Goal: Task Accomplishment & Management: Complete application form

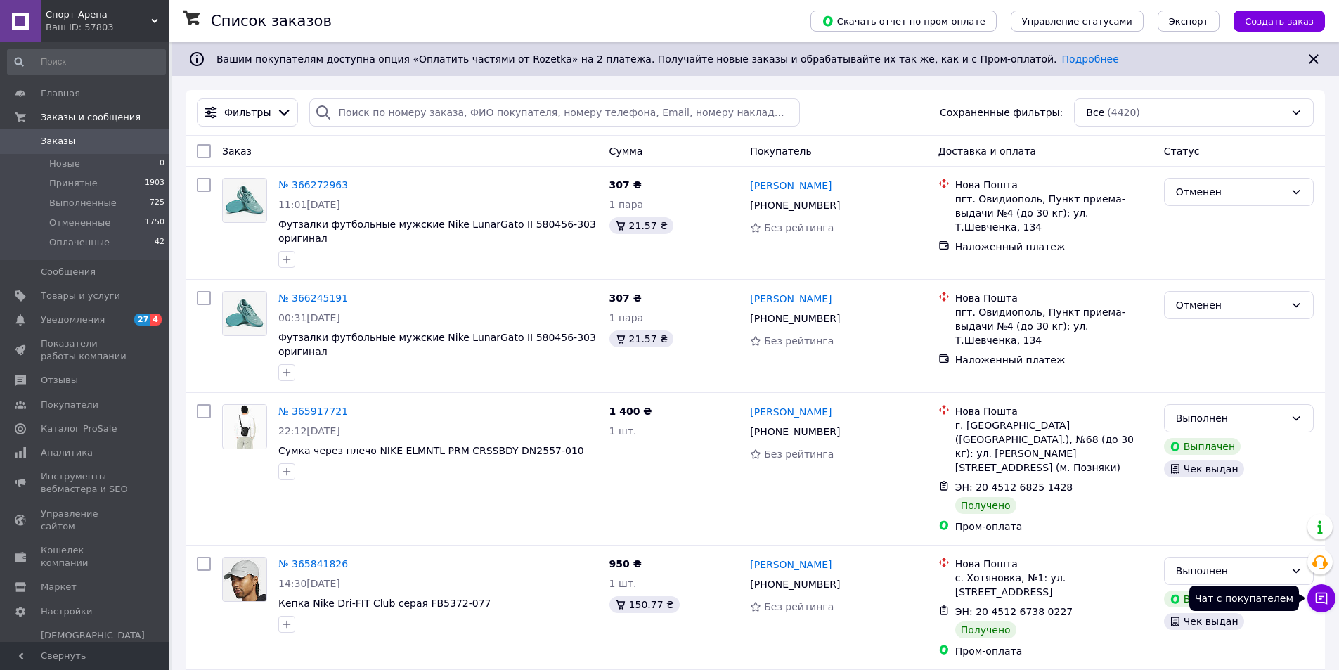
click at [1327, 595] on icon at bounding box center [1322, 599] width 12 height 12
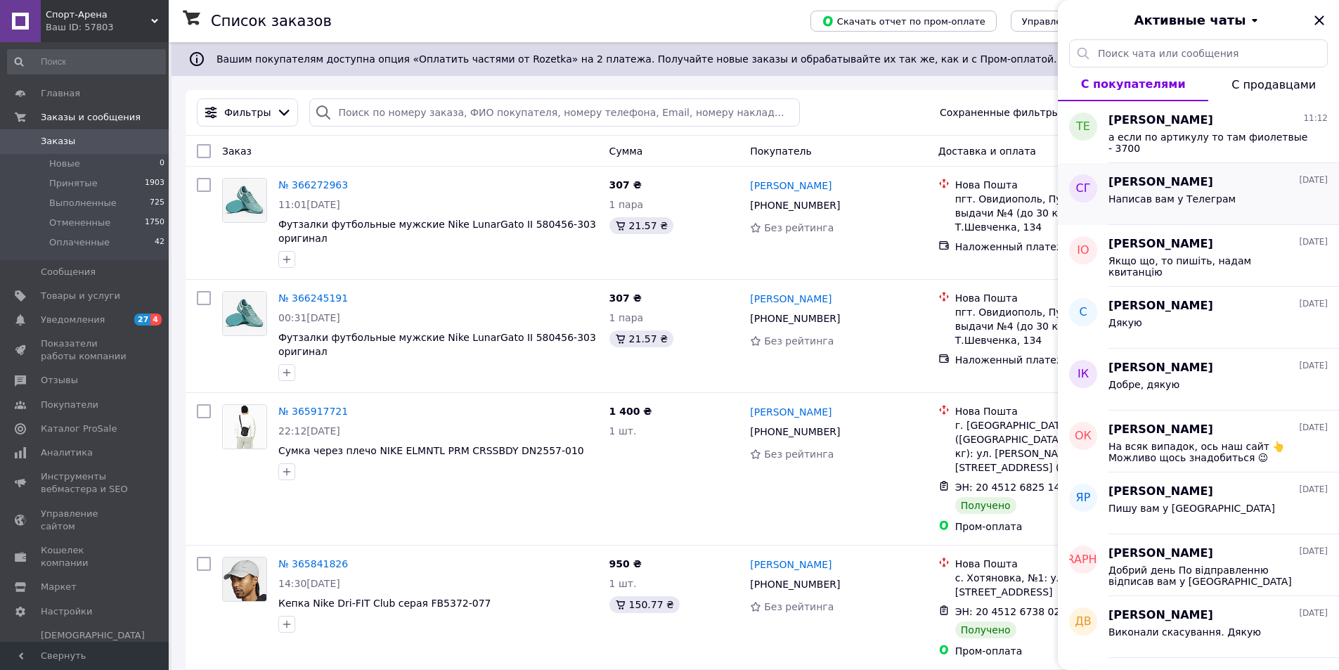
click at [1218, 188] on div "[PERSON_NAME] [DATE]" at bounding box center [1217, 182] width 219 height 16
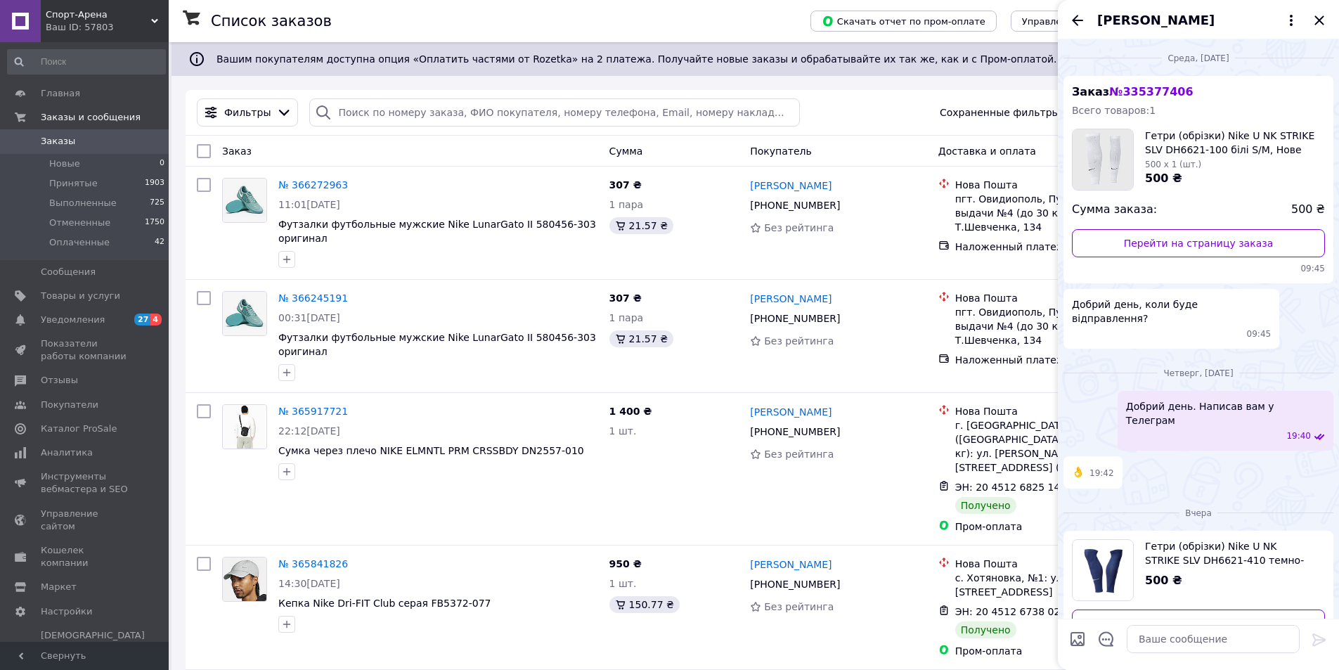
scroll to position [159, 0]
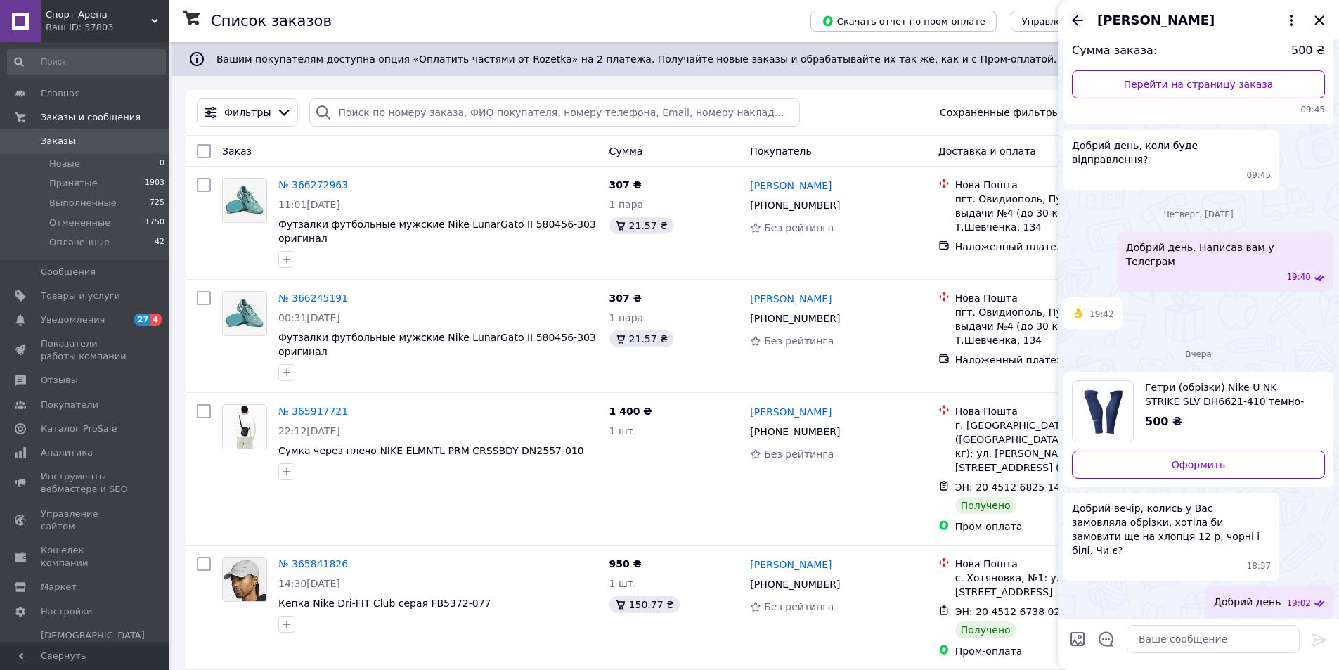
click at [1078, 16] on icon "Назад" at bounding box center [1077, 20] width 11 height 11
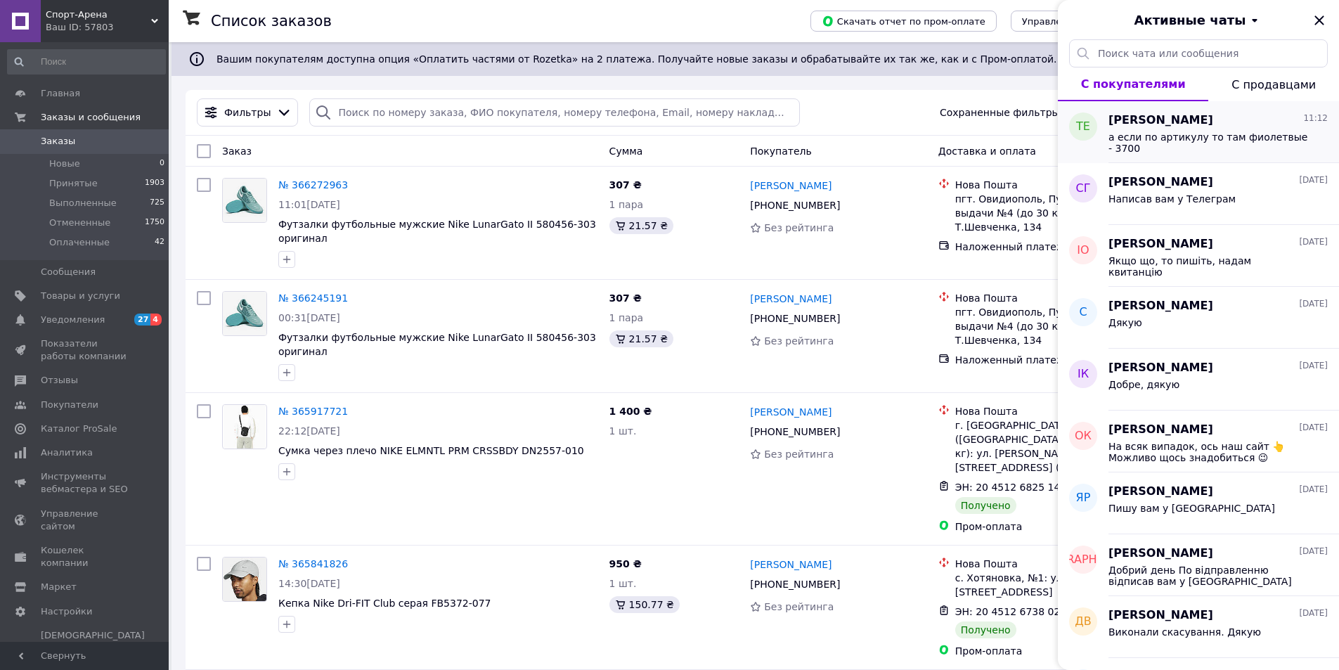
click at [1175, 127] on div "[PERSON_NAME] 11:12" at bounding box center [1217, 120] width 219 height 16
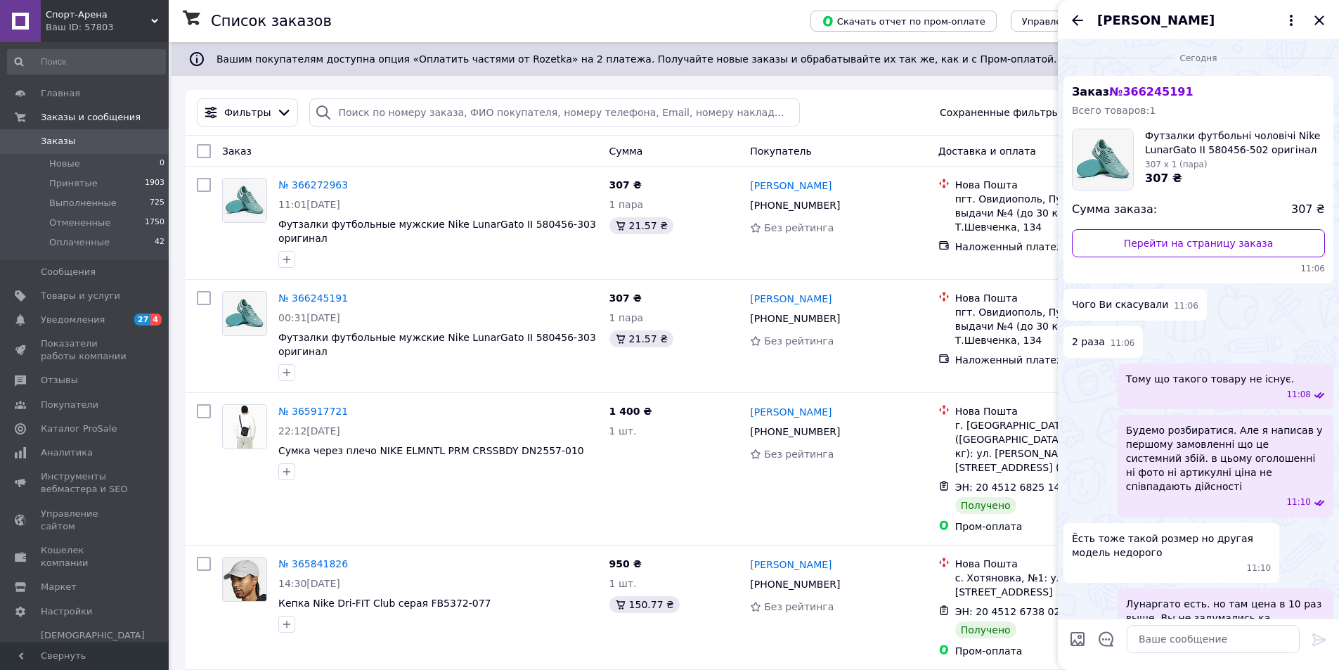
scroll to position [161, 0]
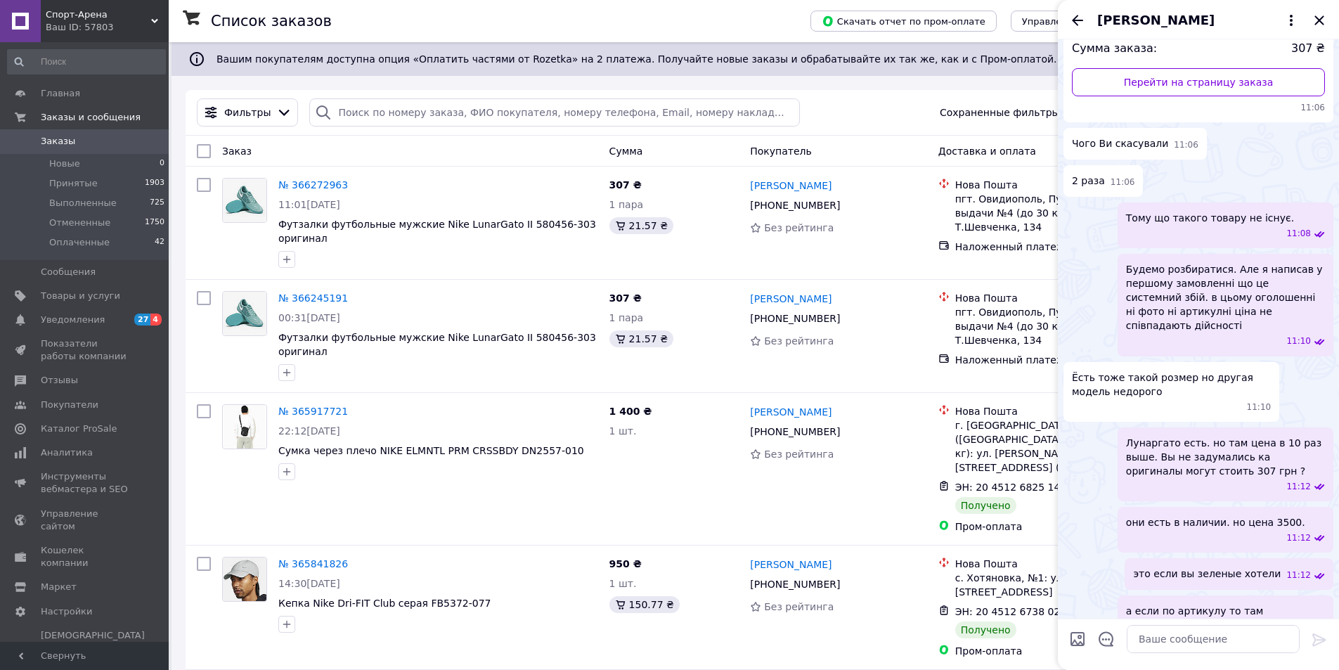
click at [1085, 29] on div "[PERSON_NAME]" at bounding box center [1198, 19] width 281 height 39
click at [1073, 17] on icon "Назад" at bounding box center [1077, 20] width 17 height 17
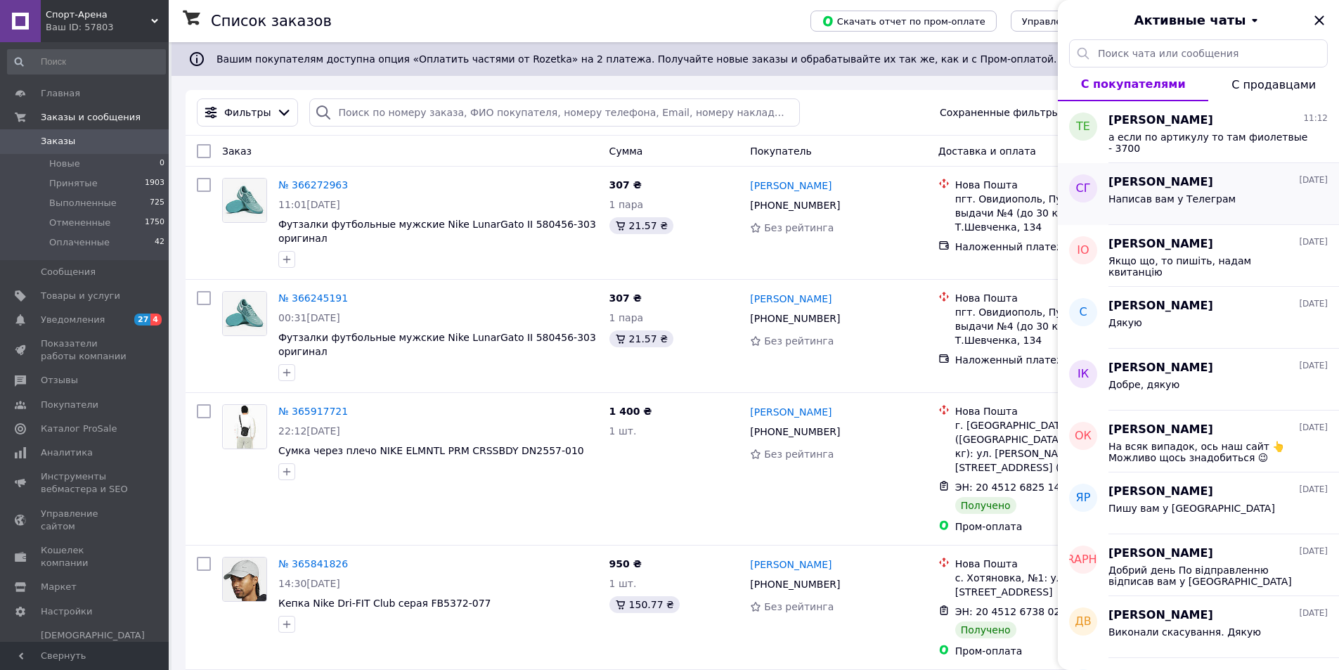
click at [1149, 189] on span "[PERSON_NAME]" at bounding box center [1160, 182] width 105 height 16
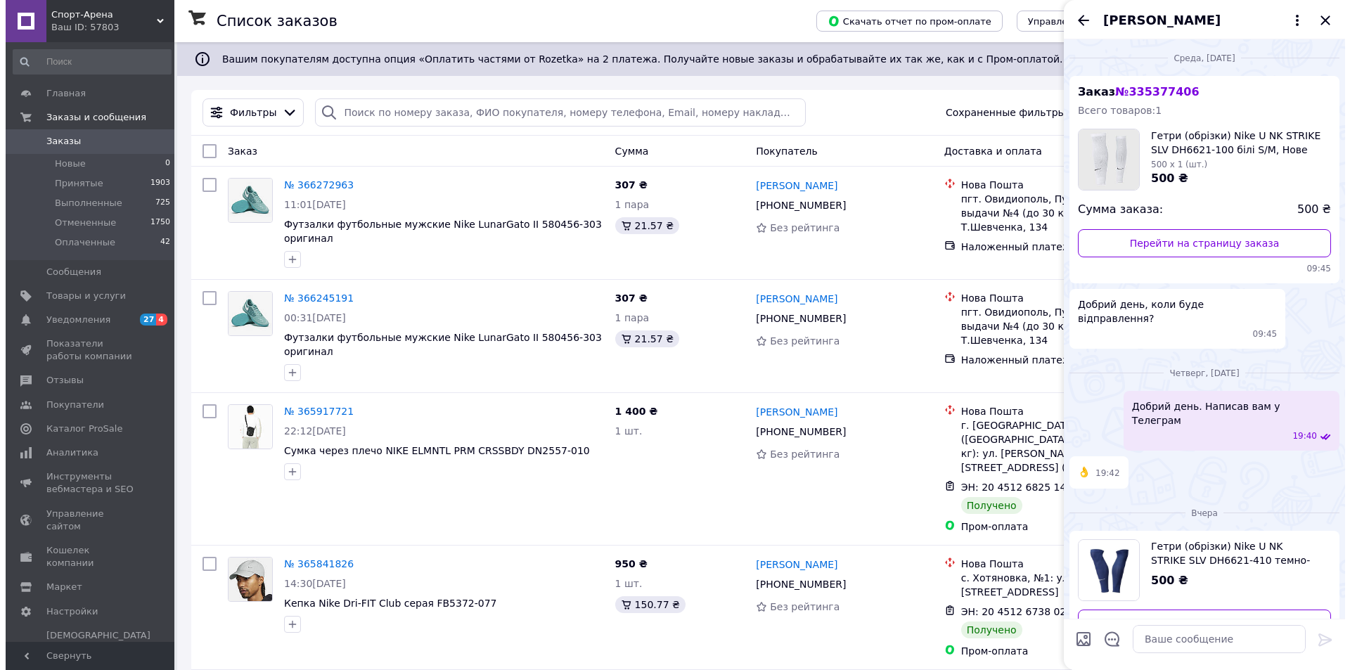
scroll to position [159, 0]
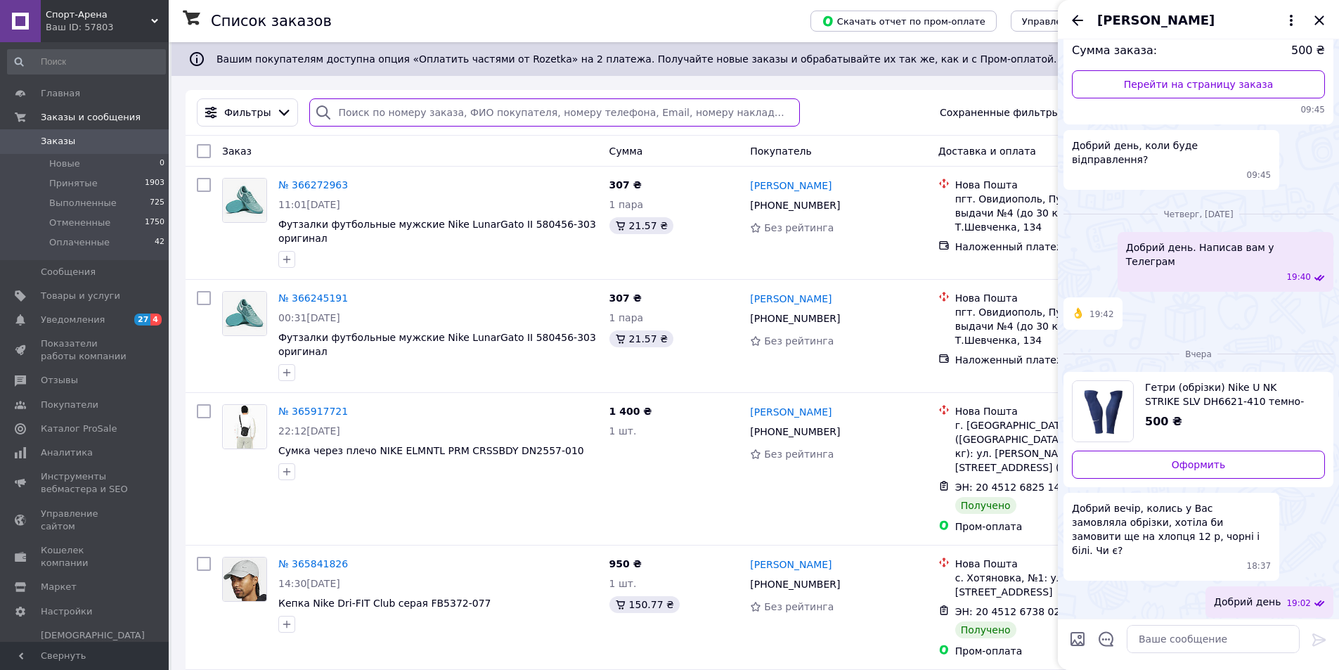
click at [415, 117] on input "search" at bounding box center [554, 112] width 490 height 28
click at [1073, 17] on icon "Назад" at bounding box center [1077, 20] width 17 height 17
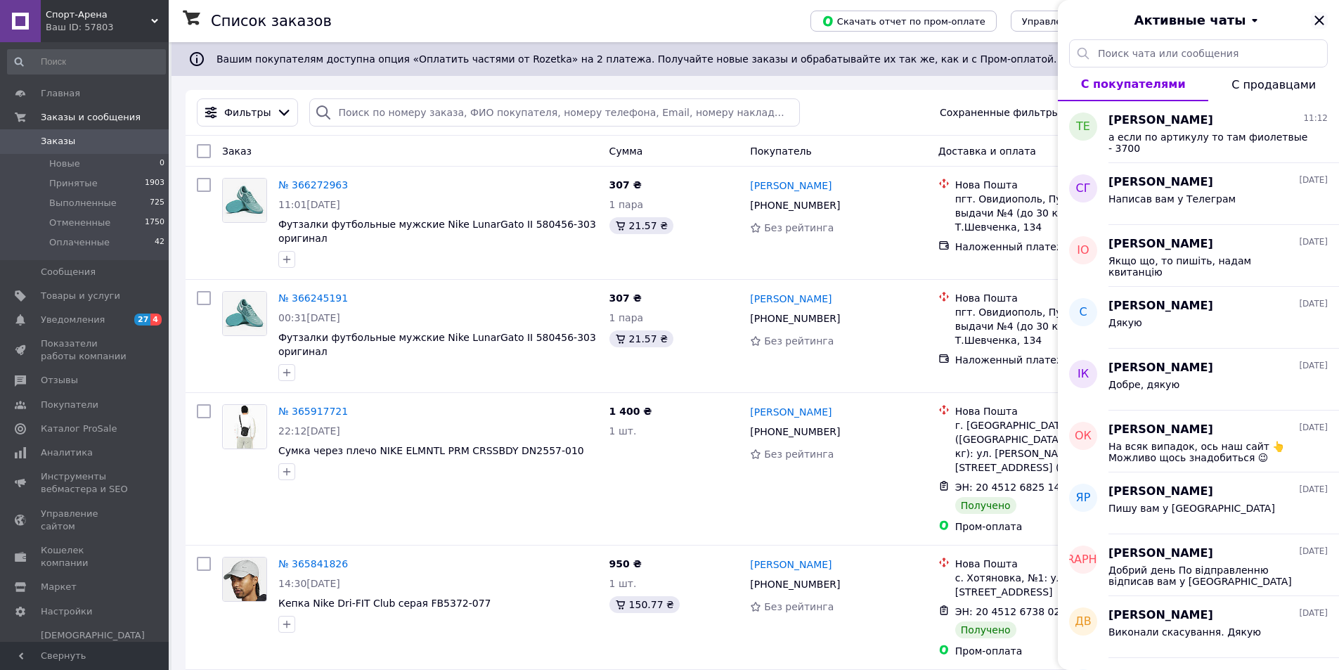
click at [1324, 19] on icon "Закрыть" at bounding box center [1319, 20] width 17 height 17
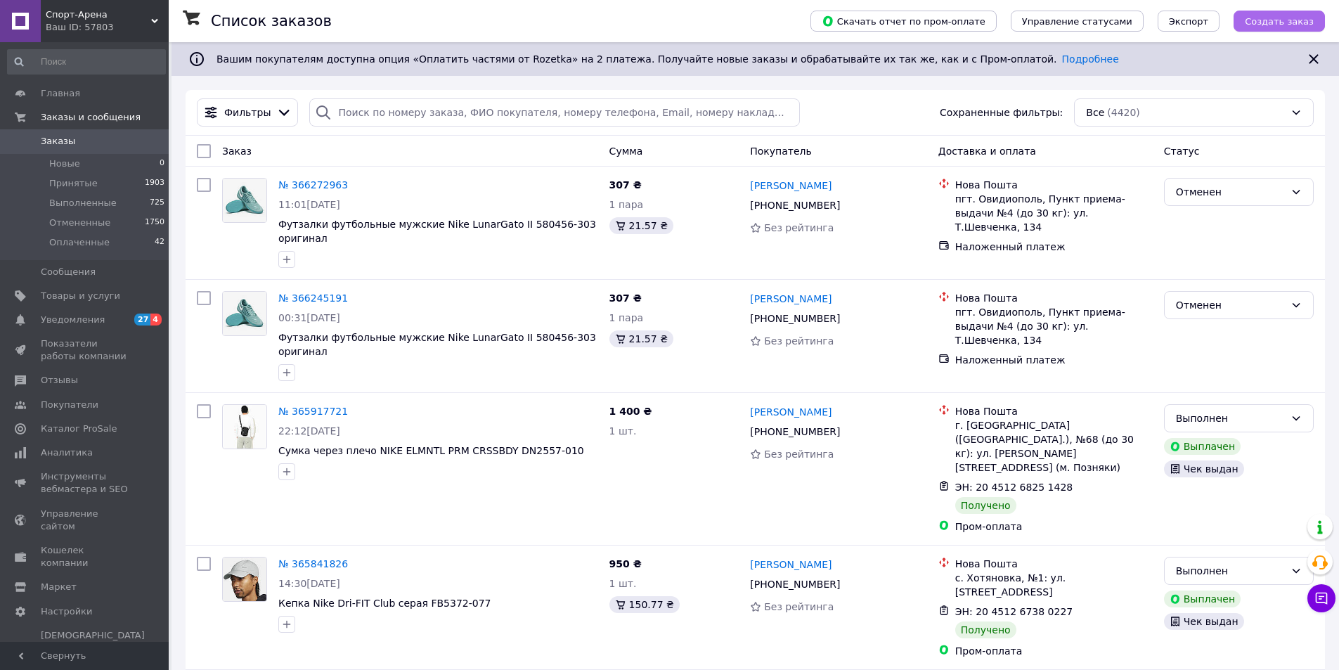
click at [1288, 22] on span "Создать заказ" at bounding box center [1279, 21] width 69 height 11
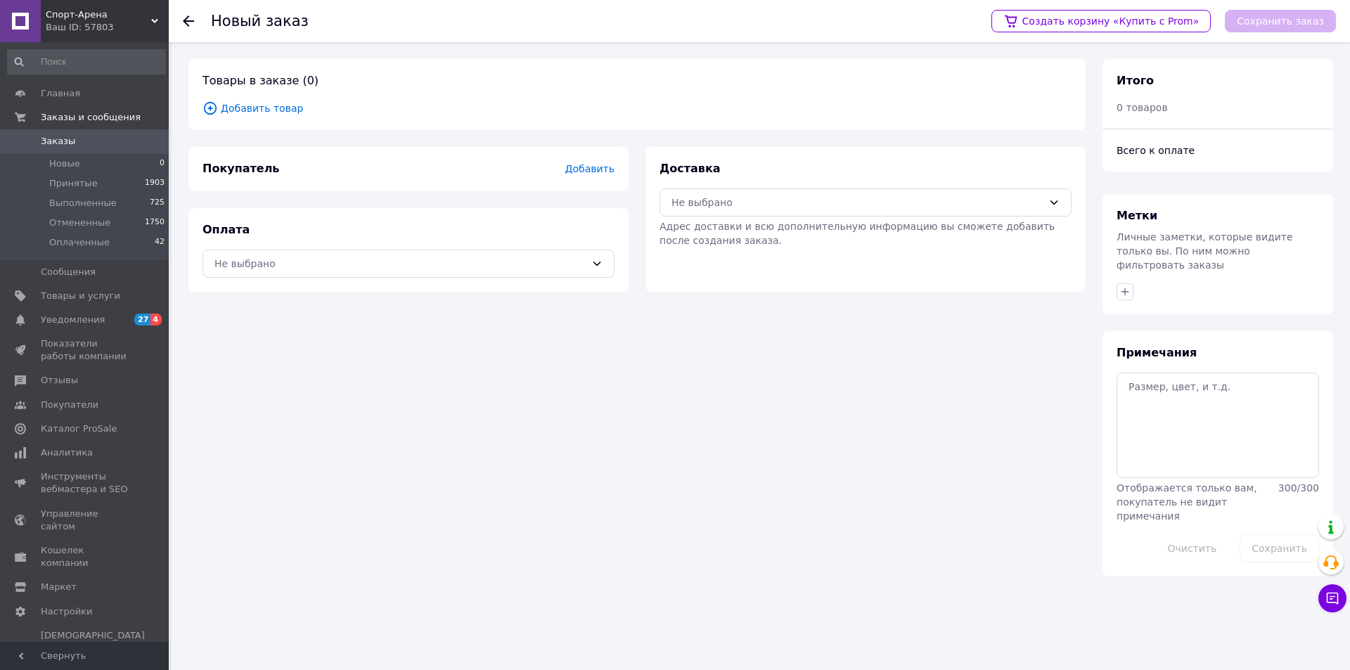
click at [268, 107] on span "Добавить товар" at bounding box center [636, 108] width 869 height 15
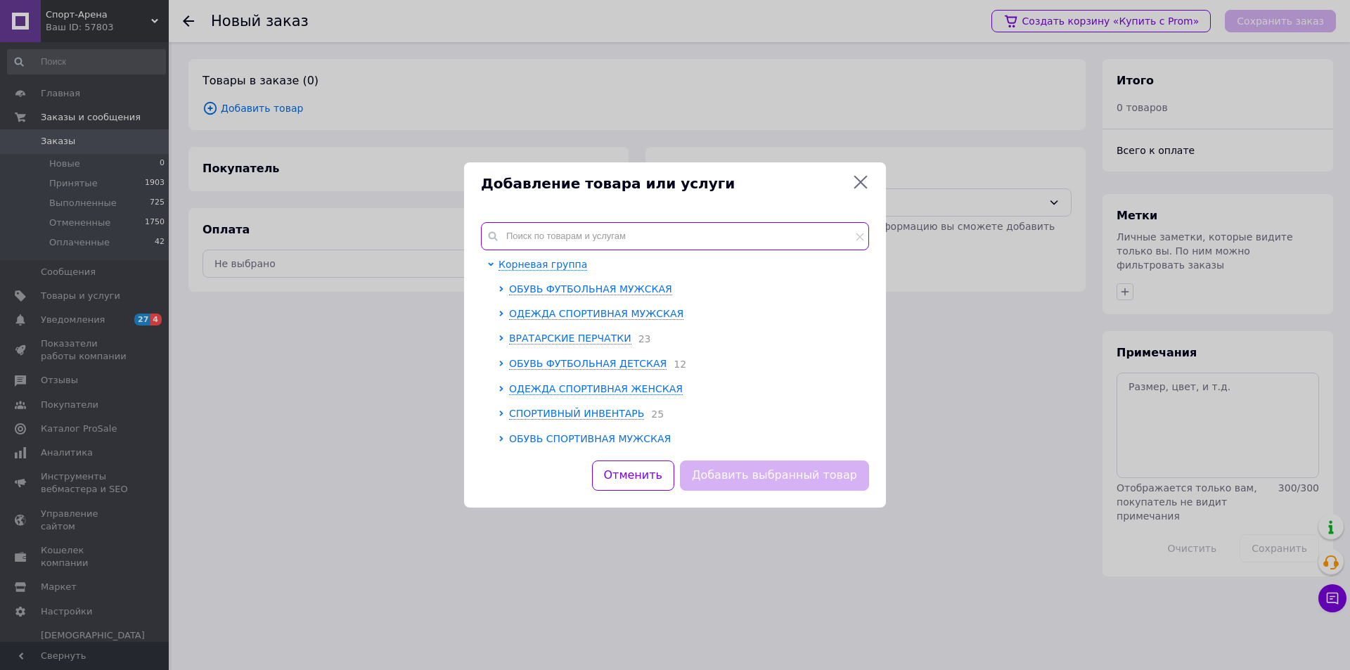
click at [536, 224] on input "text" at bounding box center [675, 236] width 388 height 28
paste input "FQ8282-010"
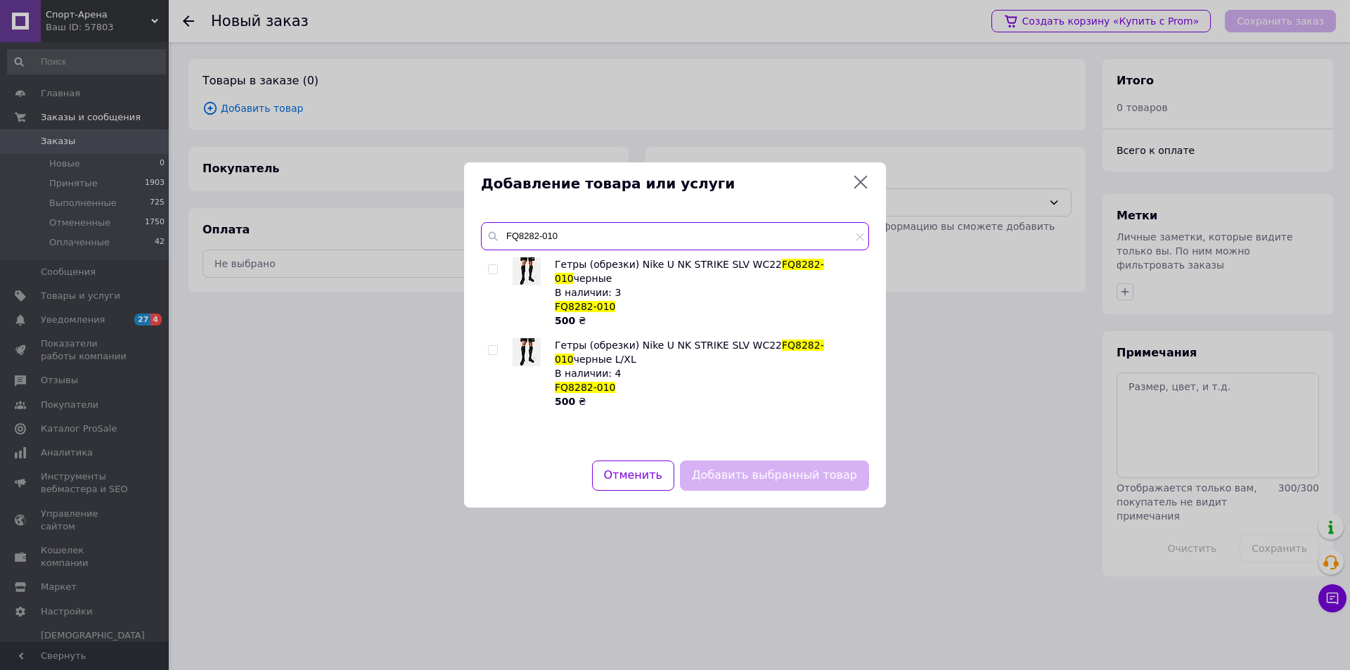
type input "FQ8282-010"
click at [490, 272] on input "checkbox" at bounding box center [492, 269] width 9 height 9
checkbox input "true"
click at [783, 470] on button "Добавить выбранный товар" at bounding box center [774, 475] width 189 height 30
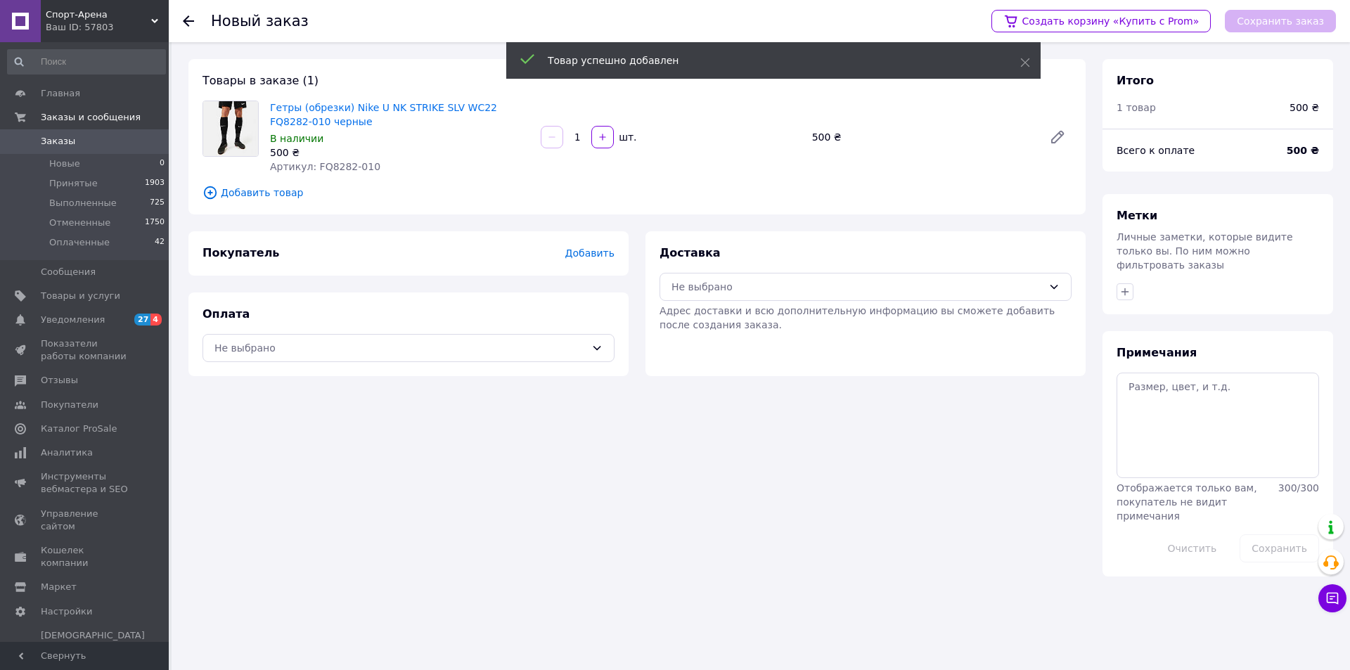
click at [761, 483] on div "Товары в заказе (1) Гетры (обрезки) Nike U NK STRIKE SLV WC22 FQ8282-010 черные…" at bounding box center [637, 317] width 914 height 517
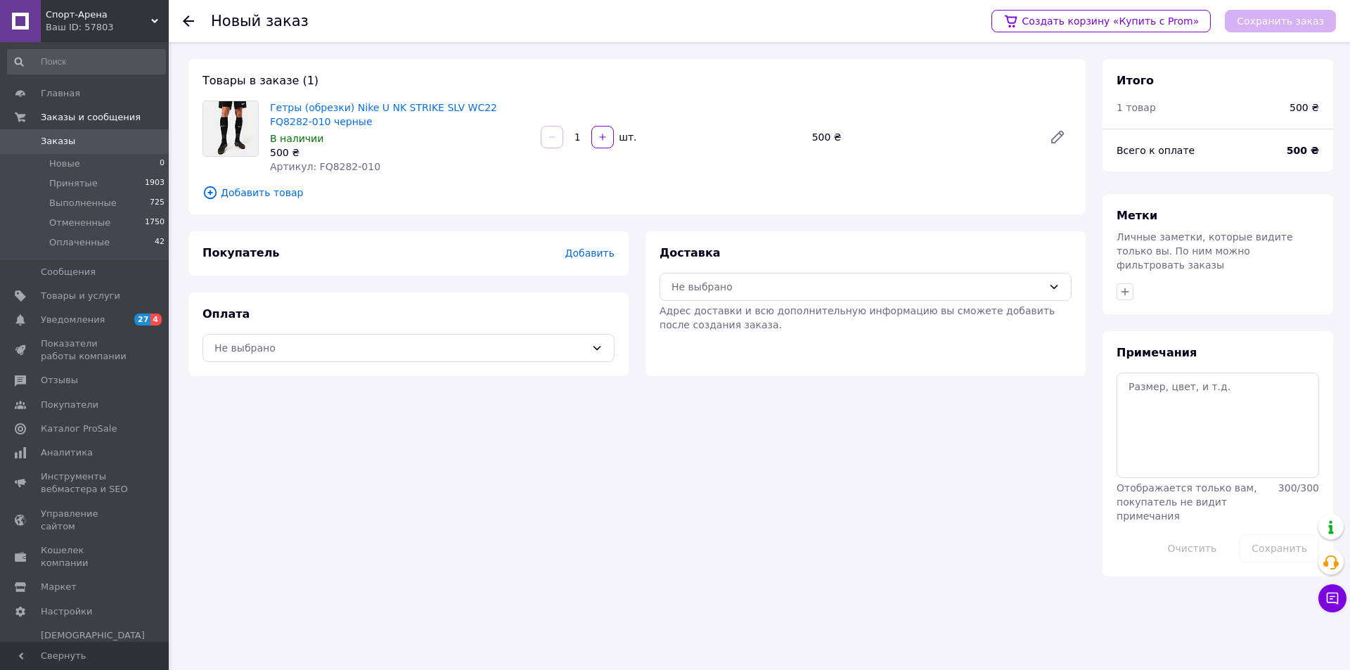
click at [279, 188] on span "Добавить товар" at bounding box center [636, 192] width 869 height 15
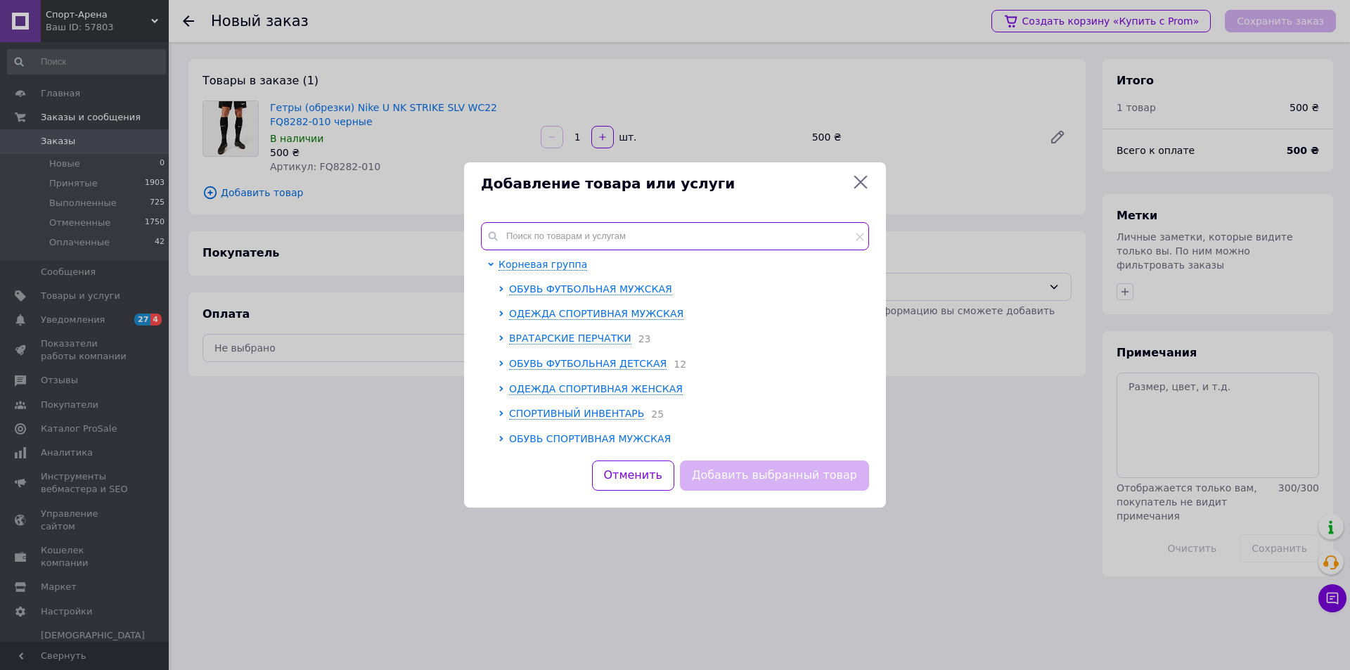
click at [549, 238] on input "text" at bounding box center [675, 236] width 388 height 28
paste input "DH6621-100"
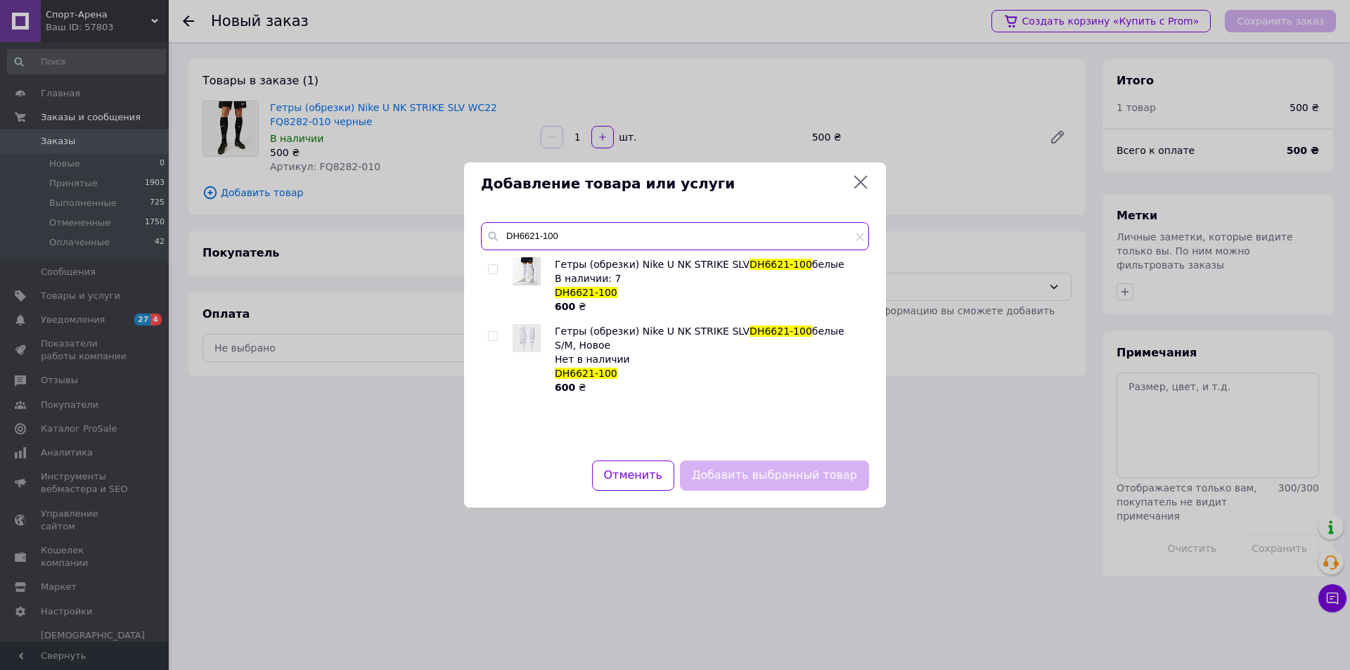
type input "DH6621-100"
click at [490, 332] on input "checkbox" at bounding box center [492, 336] width 9 height 9
checkbox input "true"
click at [743, 477] on button "Добавить выбранный товар" at bounding box center [774, 475] width 189 height 30
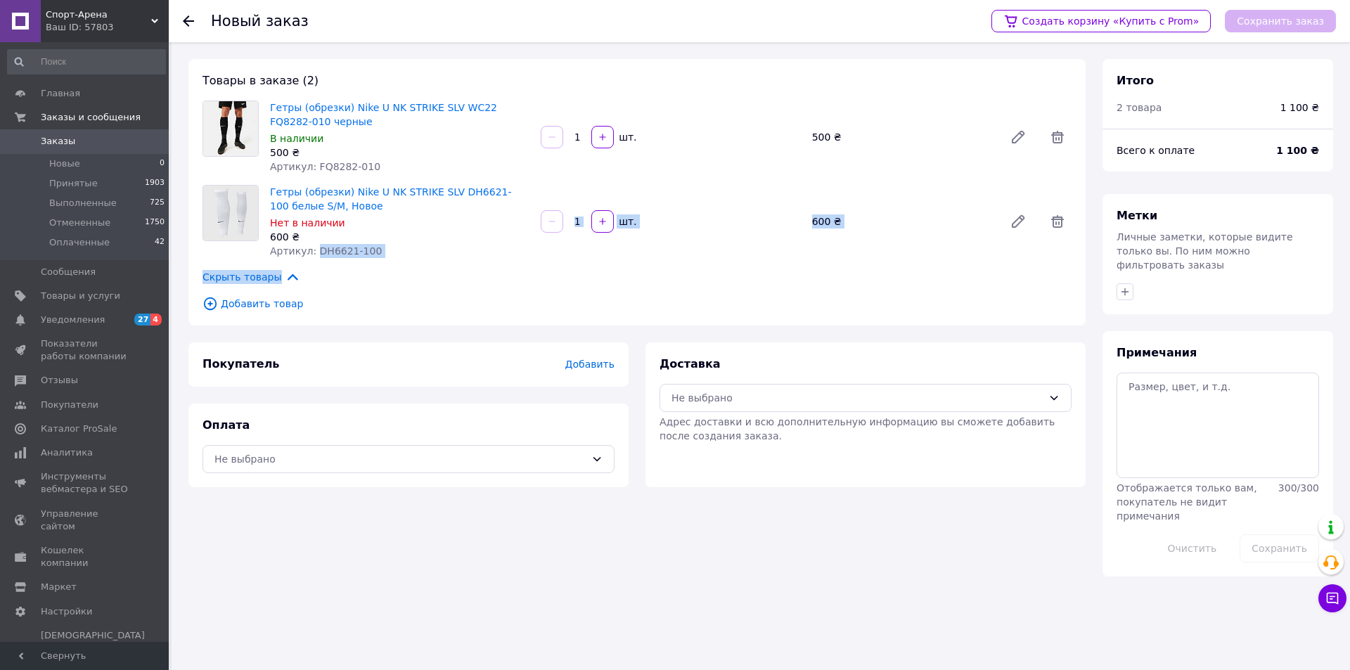
drag, startPoint x: 312, startPoint y: 252, endPoint x: 396, endPoint y: 269, distance: 86.0
click at [396, 269] on div "Товары в заказе (2) Гетры (обрезки) Nike U NK STRIKE SLV WC22 FQ8282-010 черные…" at bounding box center [636, 192] width 897 height 266
drag, startPoint x: 390, startPoint y: 264, endPoint x: 384, endPoint y: 261, distance: 7.2
click at [389, 264] on div "Товары в заказе (2) Гетры (обрезки) Nike U NK STRIKE SLV WC22 FQ8282-010 черные…" at bounding box center [636, 192] width 897 height 266
drag, startPoint x: 311, startPoint y: 252, endPoint x: 384, endPoint y: 253, distance: 73.8
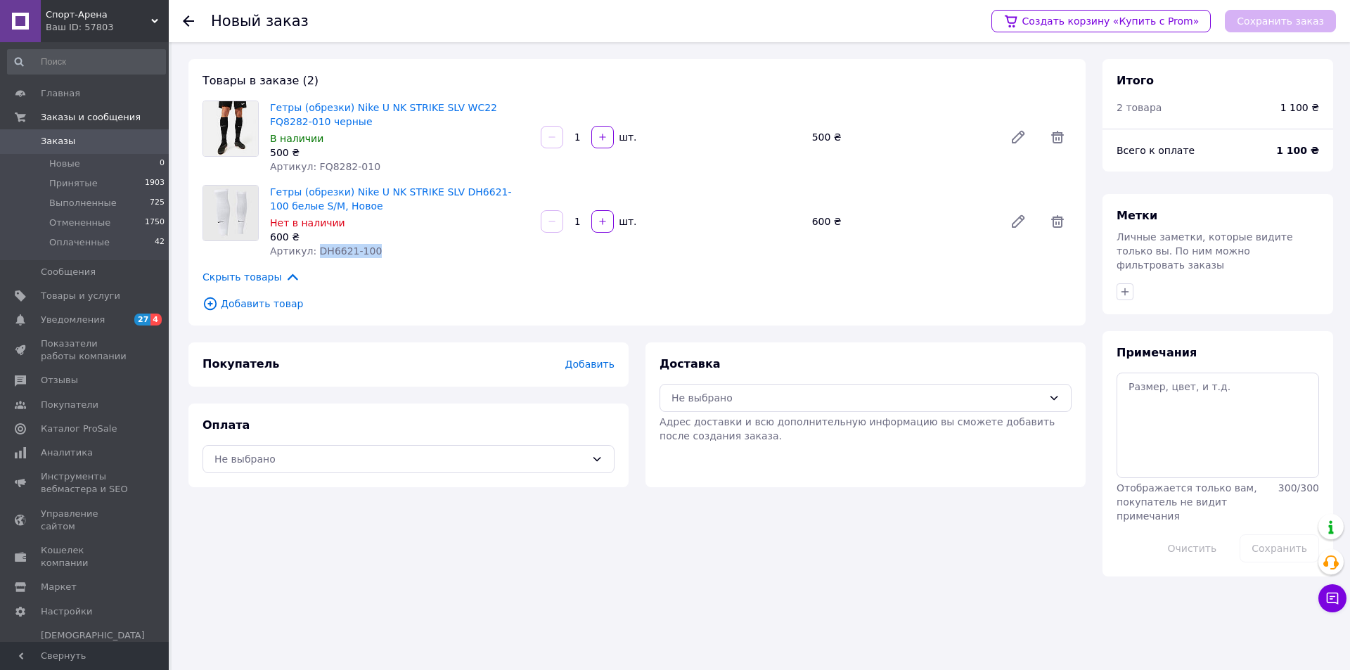
click at [384, 253] on div "Артикул: DH6621-100" at bounding box center [399, 251] width 259 height 14
copy span "DH6621-100"
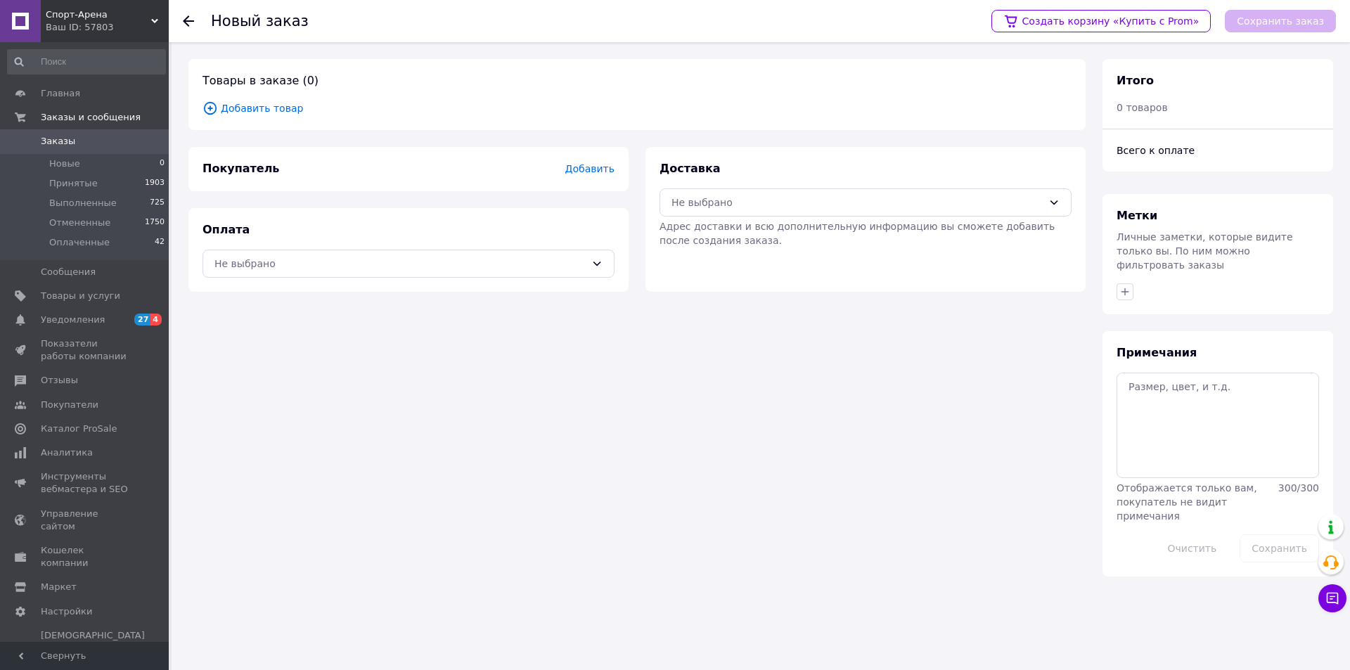
click at [237, 108] on span "Добавить товар" at bounding box center [636, 108] width 869 height 15
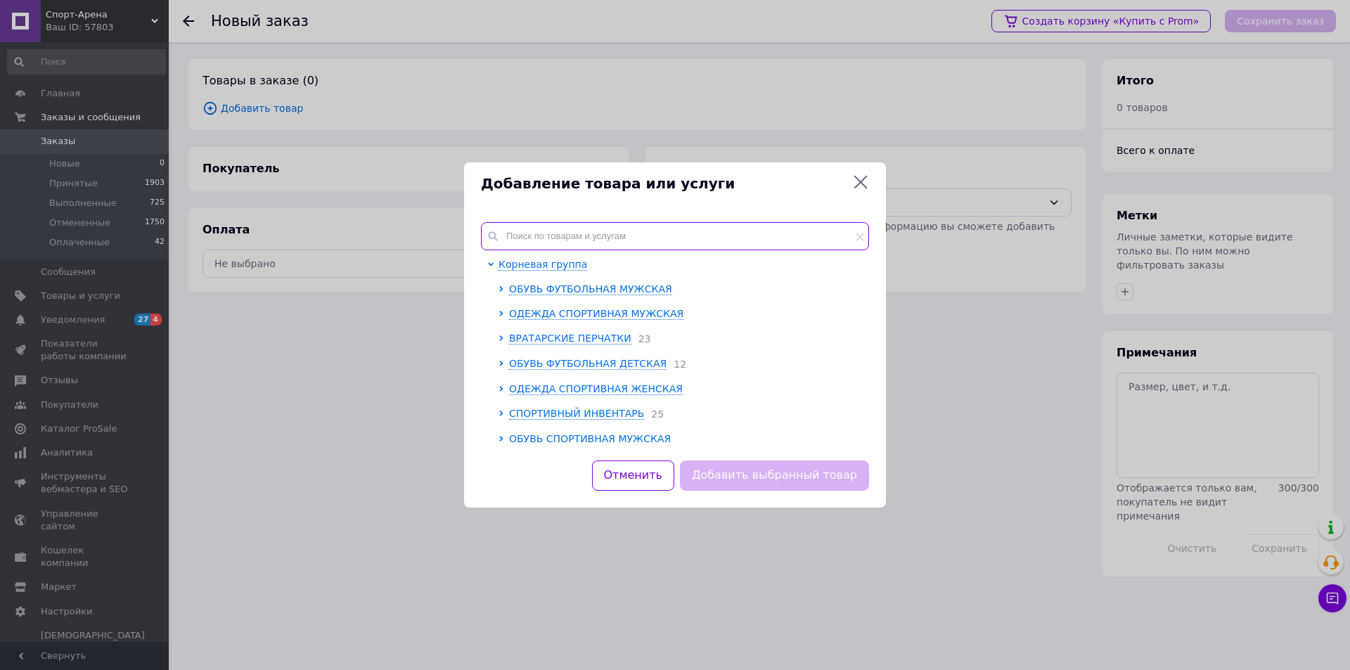
click at [544, 222] on input "text" at bounding box center [675, 236] width 388 height 28
paste input "DH6621-100"
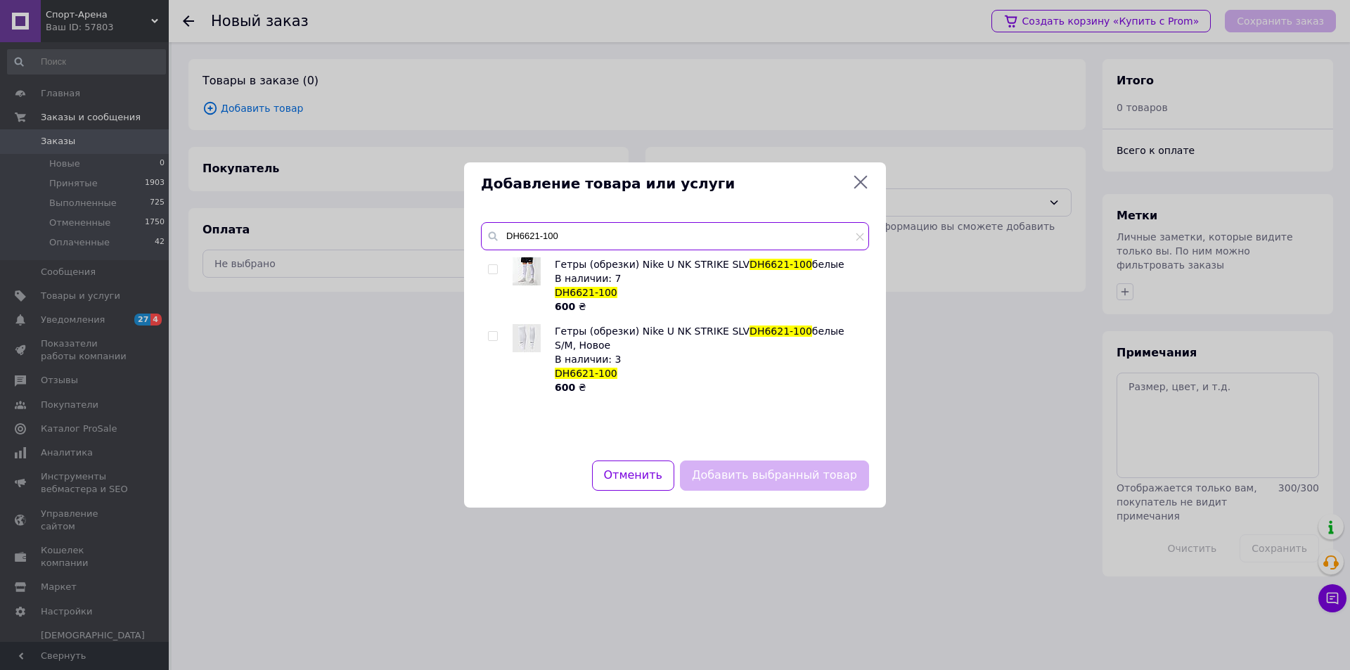
type input "DH6621-100"
click at [493, 332] on input "checkbox" at bounding box center [492, 336] width 9 height 9
checkbox input "true"
click at [760, 475] on button "Добавить выбранный товар" at bounding box center [774, 475] width 189 height 30
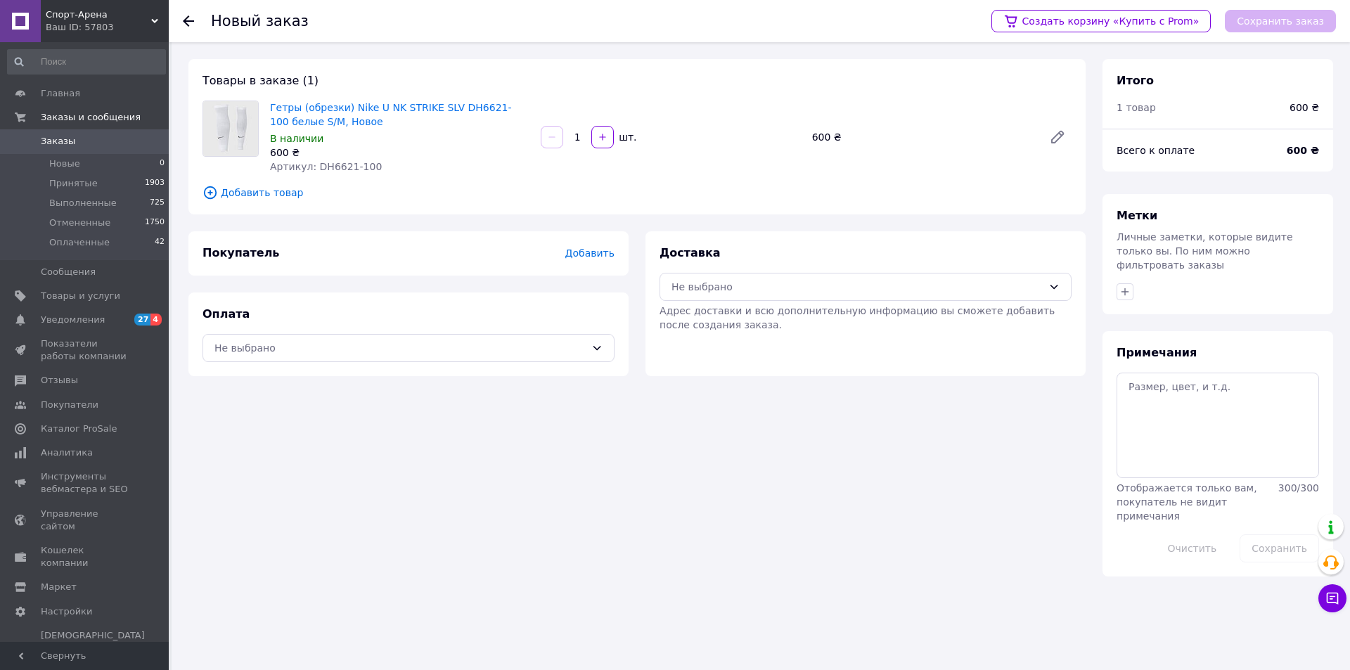
click at [243, 190] on span "Добавить товар" at bounding box center [636, 192] width 869 height 15
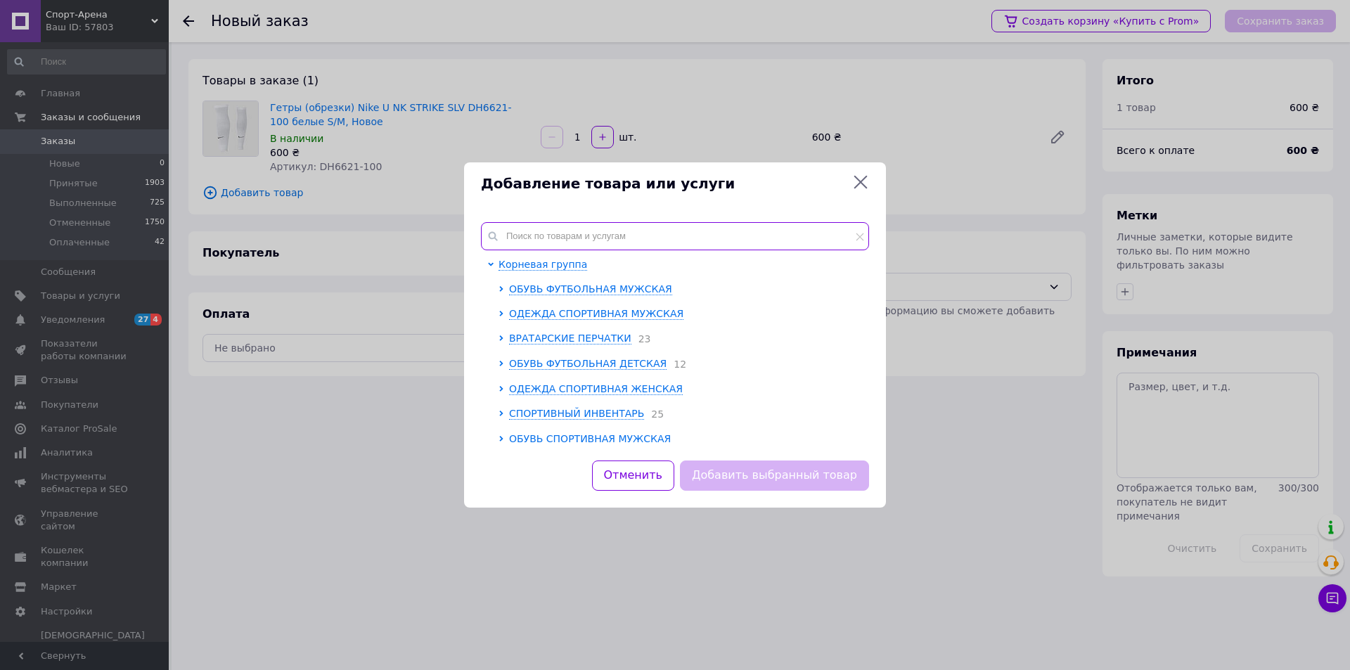
click at [554, 232] on input "text" at bounding box center [675, 236] width 388 height 28
paste input "FQ8282-010"
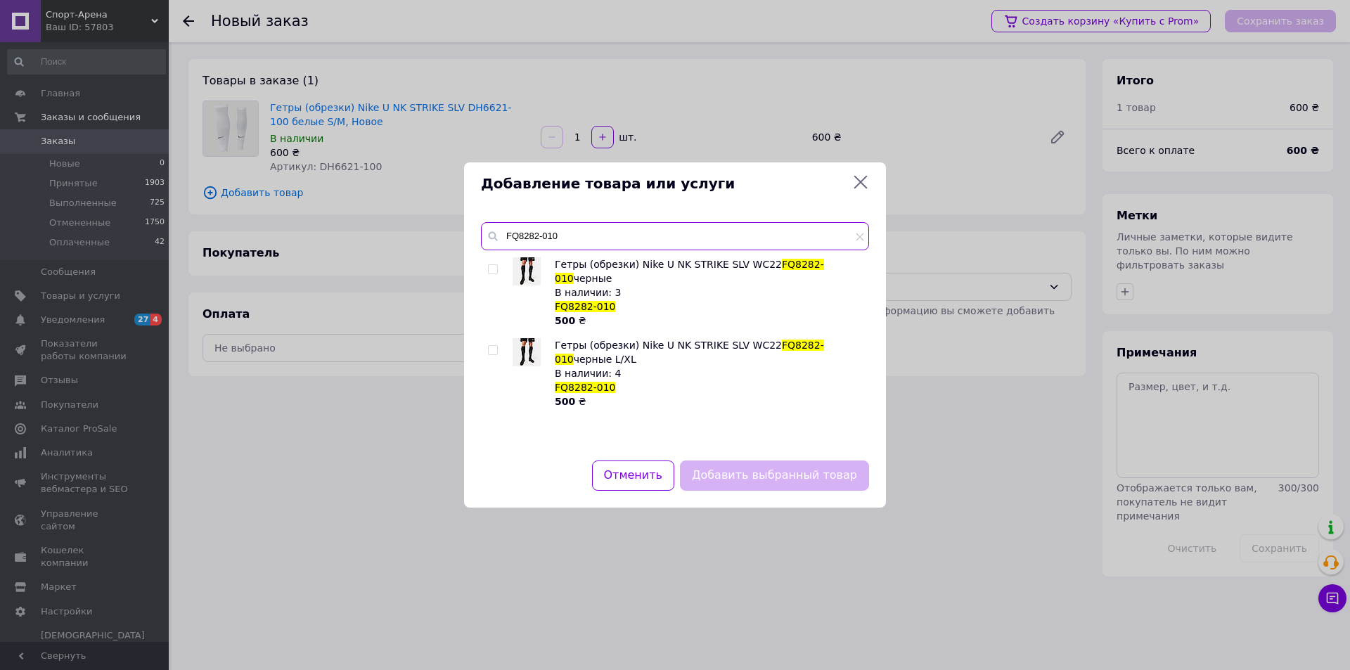
type input "FQ8282-010"
click at [492, 266] on input "checkbox" at bounding box center [492, 269] width 9 height 9
checkbox input "true"
click at [742, 476] on button "Добавить выбранный товар" at bounding box center [774, 475] width 189 height 30
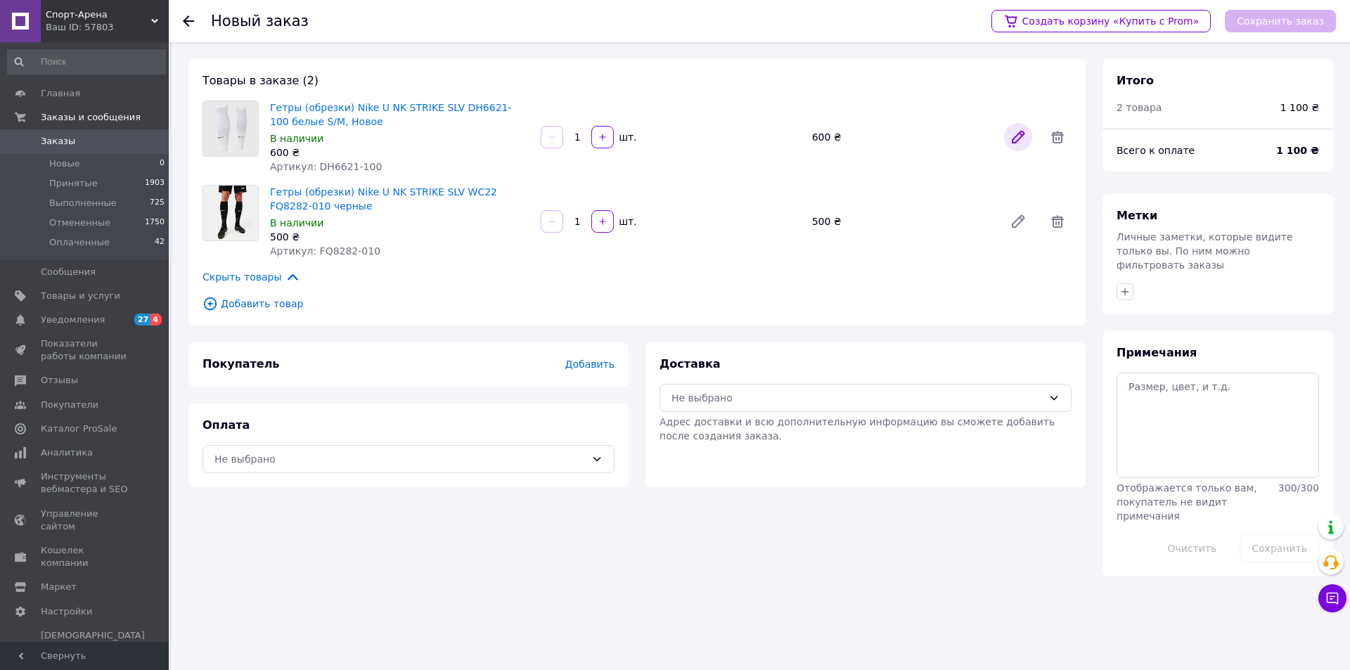
click at [1019, 131] on icon at bounding box center [1017, 137] width 17 height 17
click at [583, 362] on span "Добавить" at bounding box center [589, 363] width 49 height 11
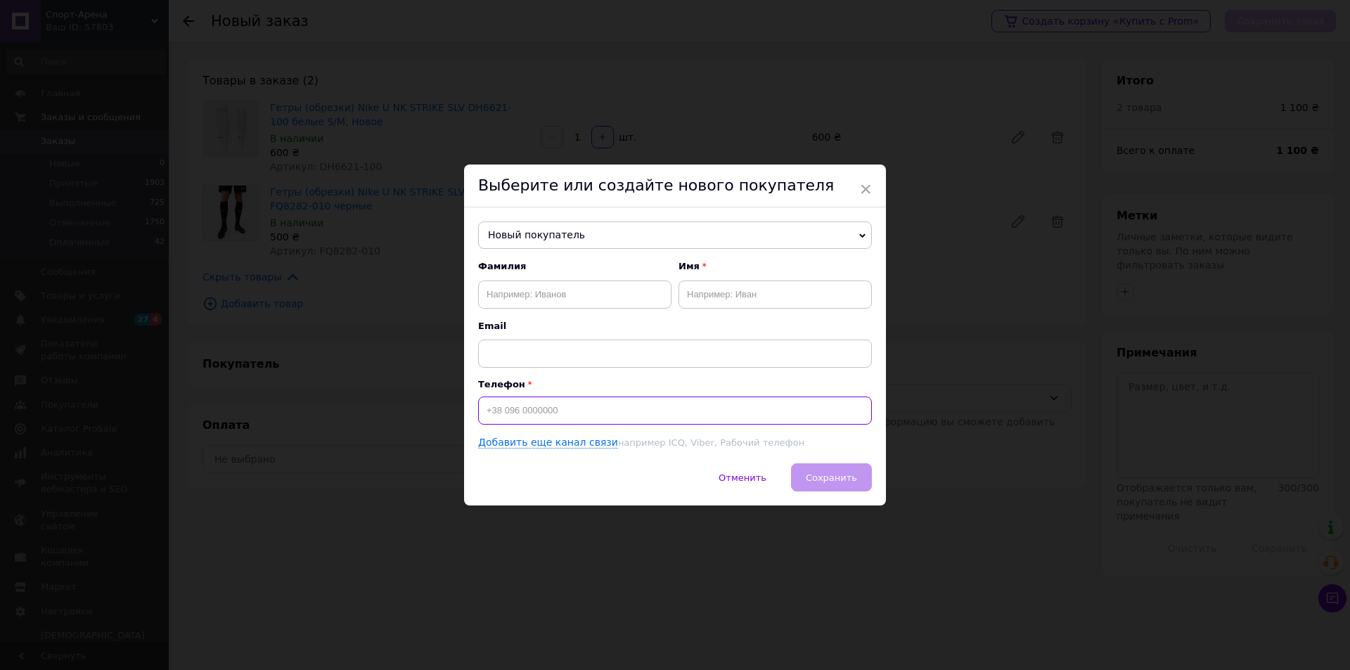
click at [541, 415] on input at bounding box center [675, 410] width 394 height 28
paste input "+380937283743"
type input "+380937283743"
click at [547, 295] on input "text" at bounding box center [574, 294] width 193 height 28
click at [860, 233] on icon at bounding box center [862, 236] width 6 height 6
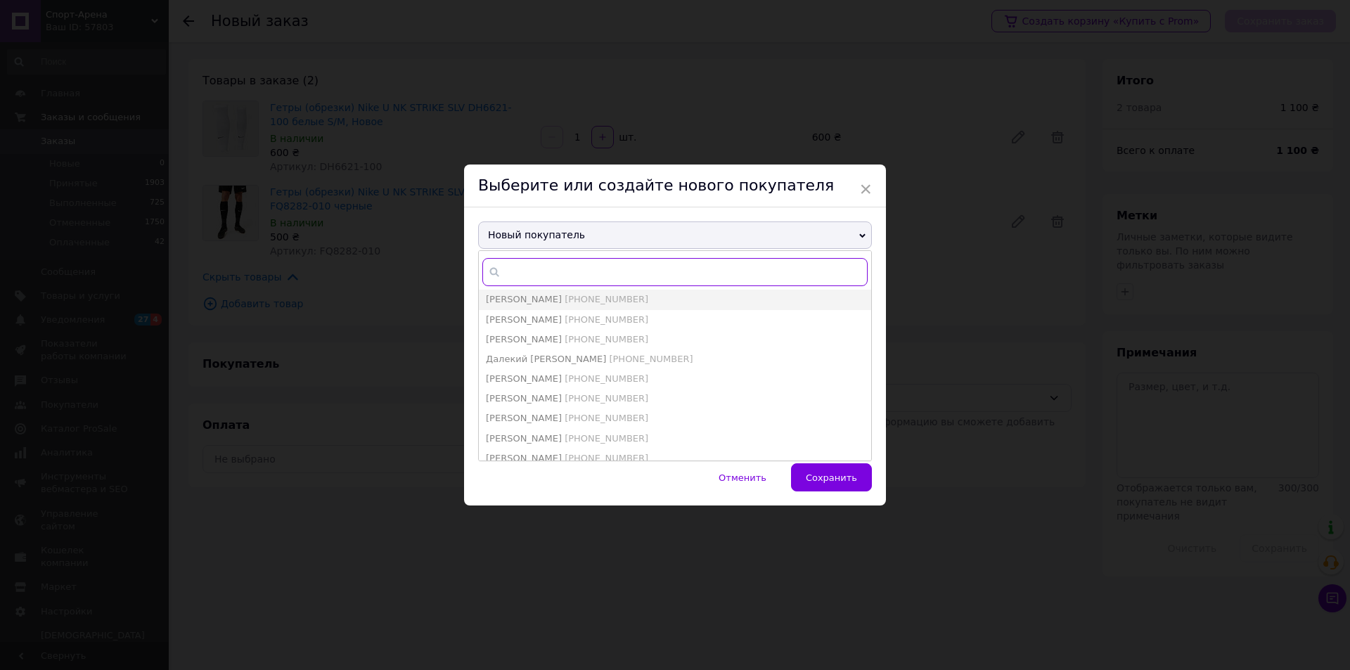
click at [548, 265] on input "text" at bounding box center [674, 272] width 385 height 28
paste input "Грицюк Соломія"
type input "Грицюк Соломія"
click at [564, 320] on span "+380937283743" at bounding box center [606, 319] width 84 height 11
type input "Грицюк Соломія"
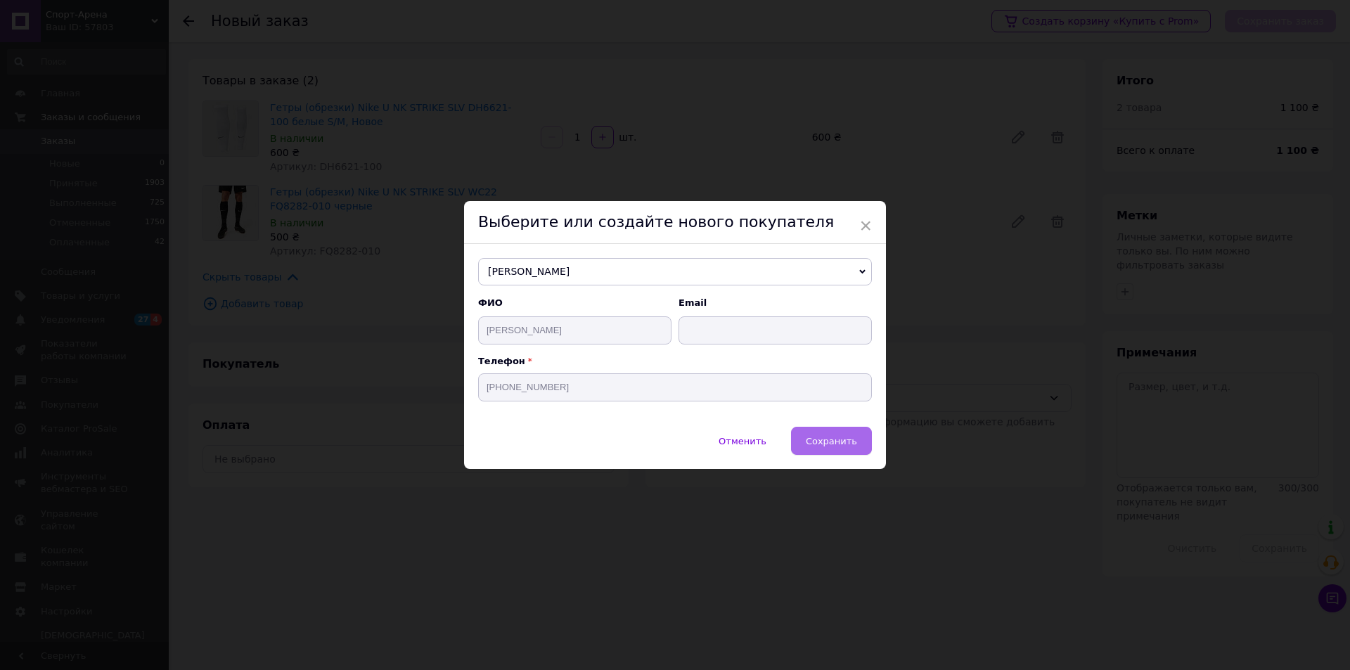
click at [842, 443] on span "Сохранить" at bounding box center [831, 441] width 51 height 11
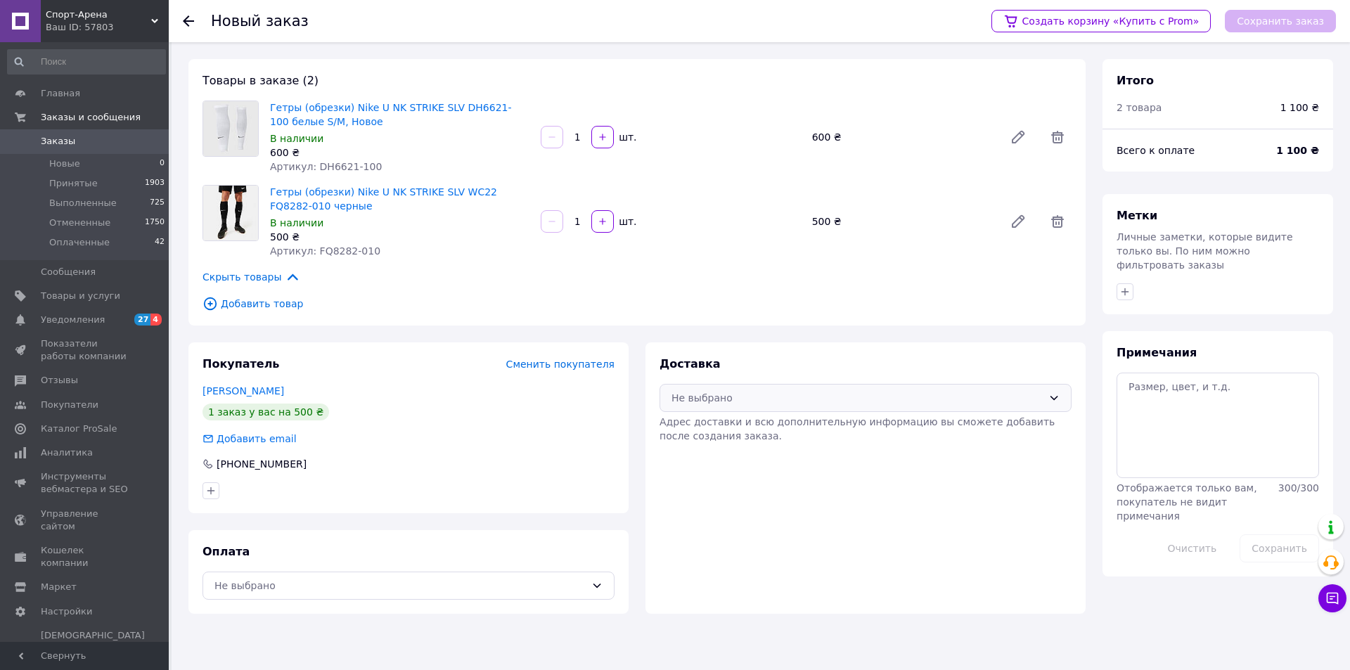
click at [806, 396] on div "Не выбрано" at bounding box center [856, 397] width 371 height 15
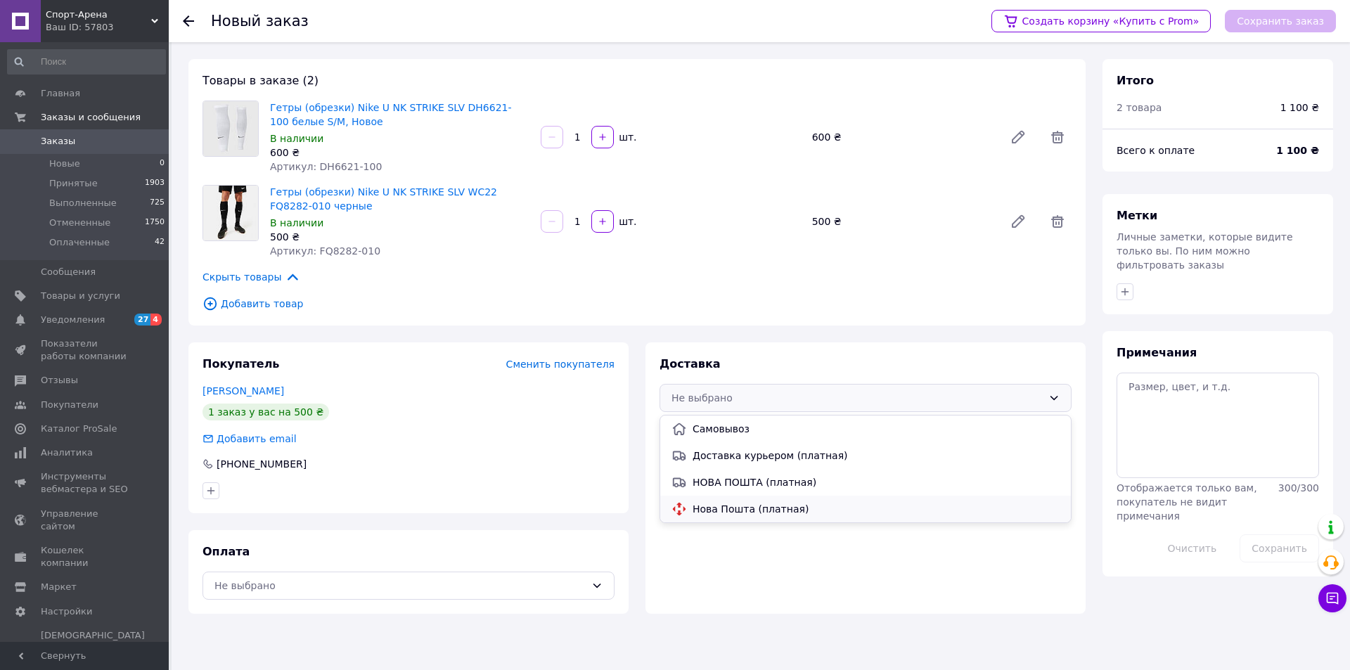
click at [773, 505] on span "Нова Пошта (платная)" at bounding box center [875, 509] width 367 height 14
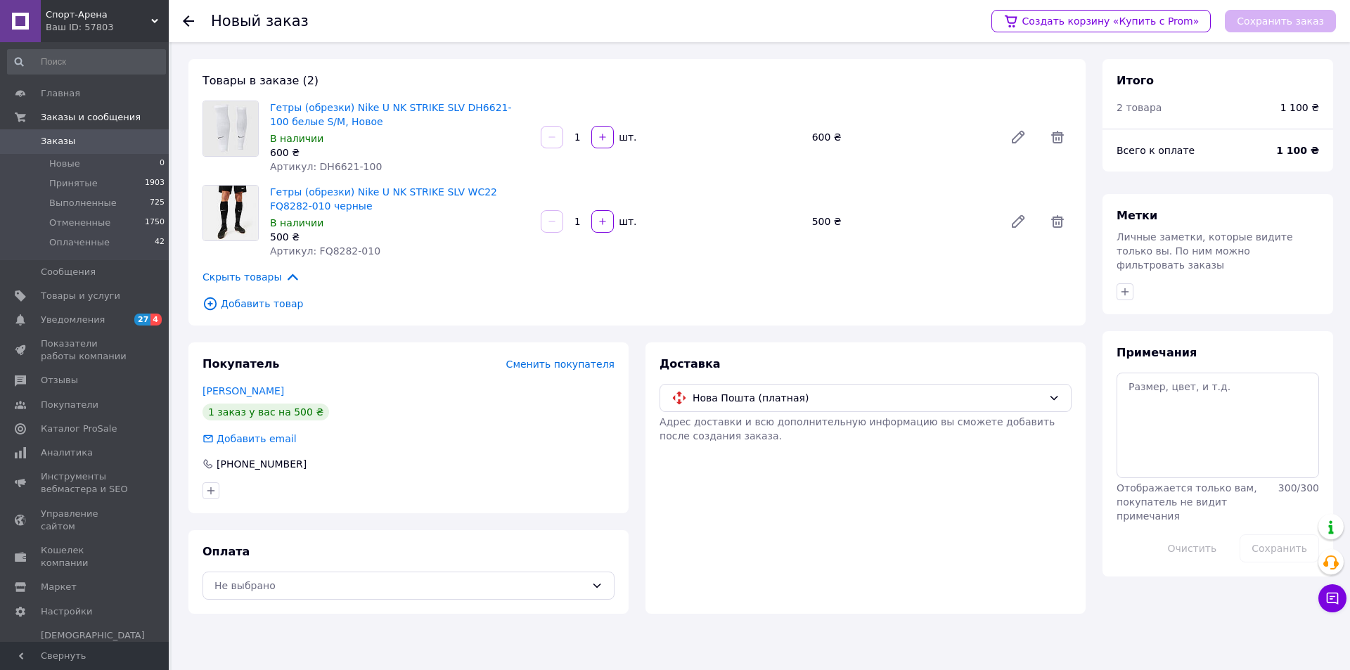
click at [1283, 18] on div "Сохранить заказ" at bounding box center [1279, 21] width 111 height 22
click at [1282, 18] on div "Сохранить заказ" at bounding box center [1279, 21] width 111 height 22
click at [1180, 19] on link "Создать корзину «Купить с Prom»" at bounding box center [1100, 21] width 219 height 22
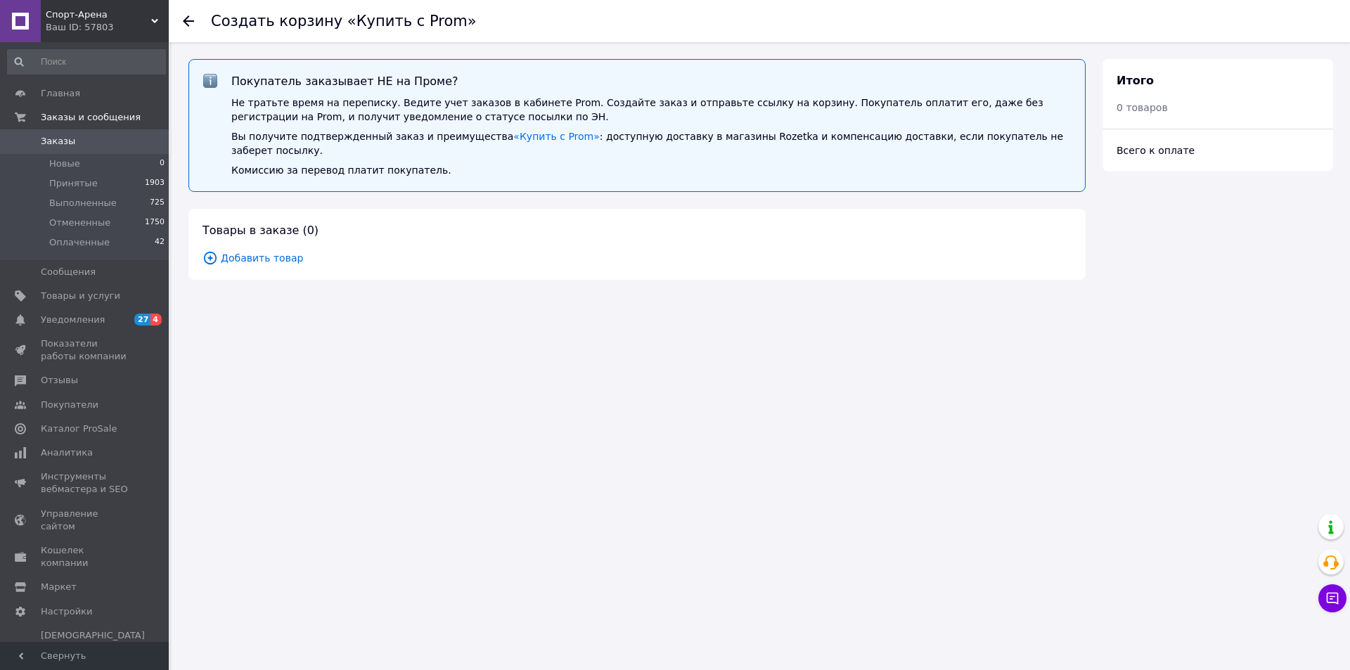
click at [264, 250] on span "Добавить товар" at bounding box center [636, 257] width 869 height 15
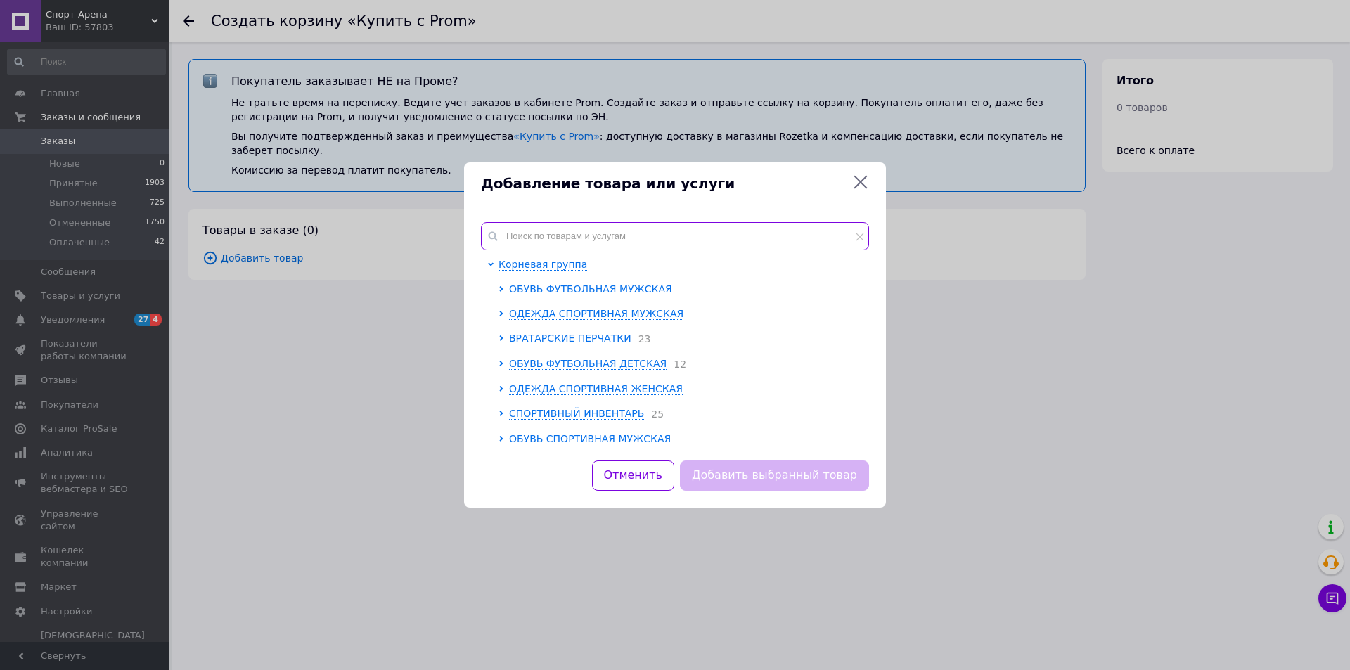
click at [619, 240] on input "text" at bounding box center [675, 236] width 388 height 28
paste input "Грицюк Соломія"
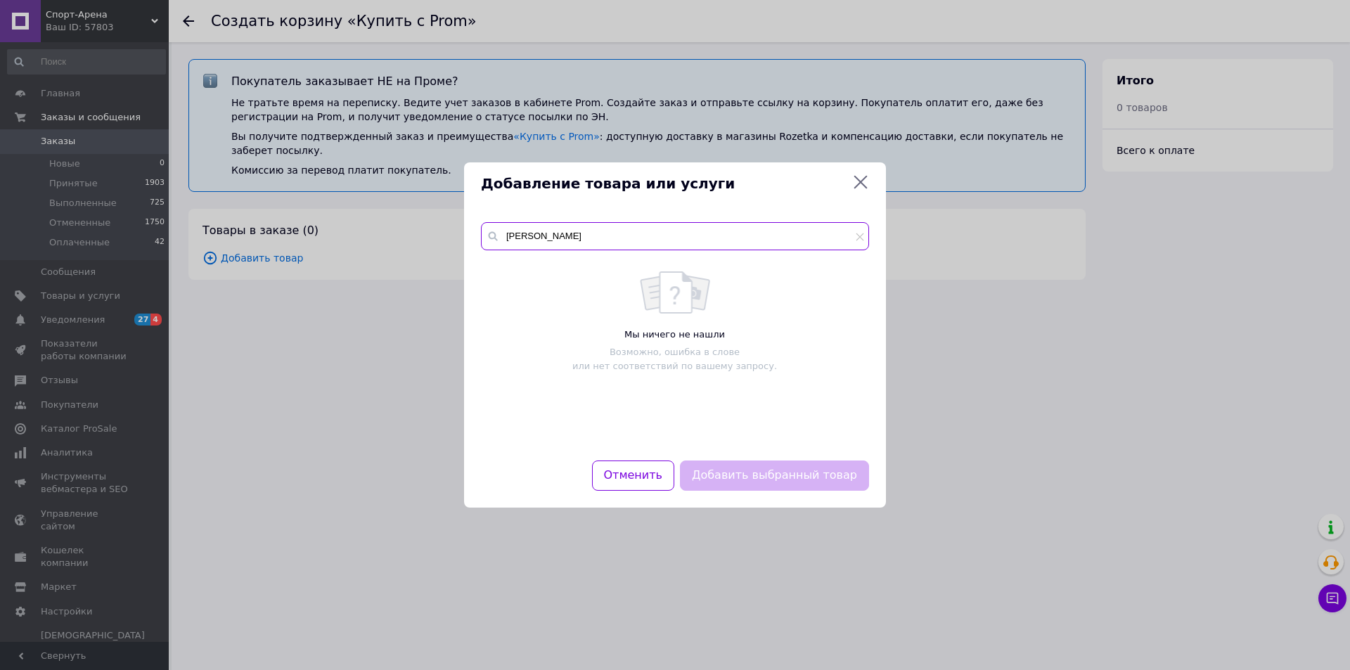
type input "Грицюк Соломія"
click at [859, 182] on icon at bounding box center [860, 182] width 17 height 17
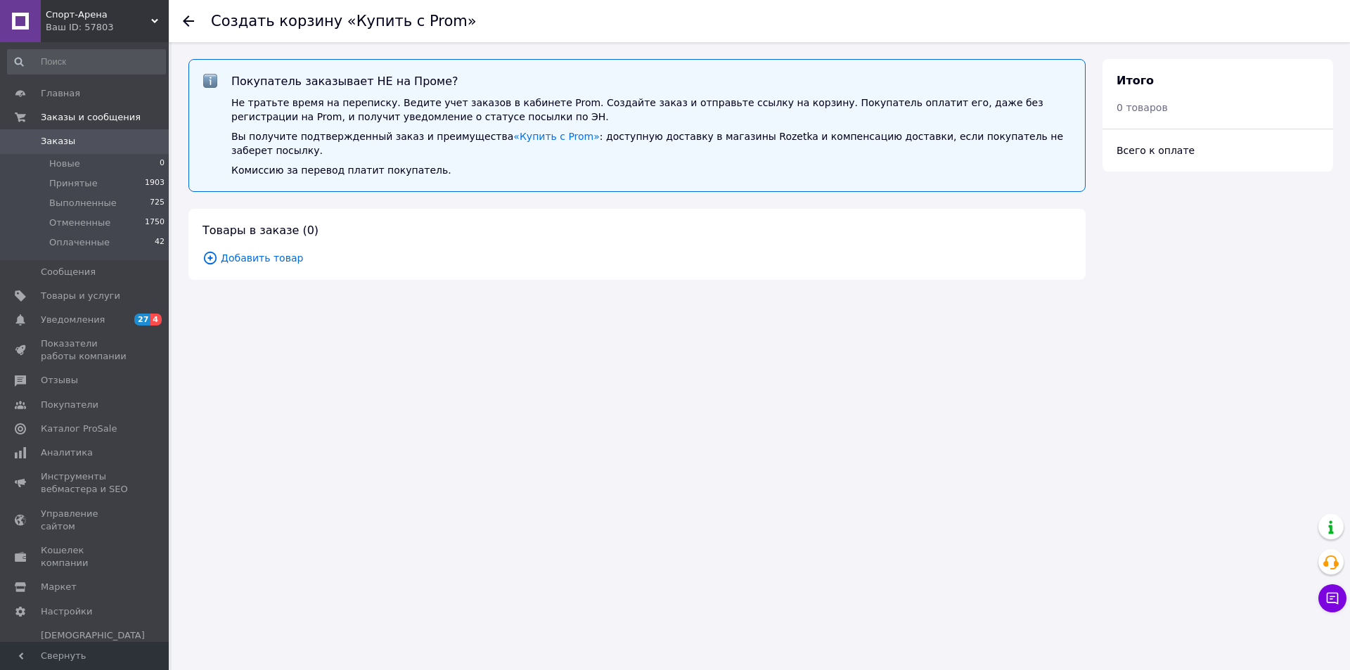
click at [257, 250] on span "Добавить товар" at bounding box center [636, 257] width 869 height 15
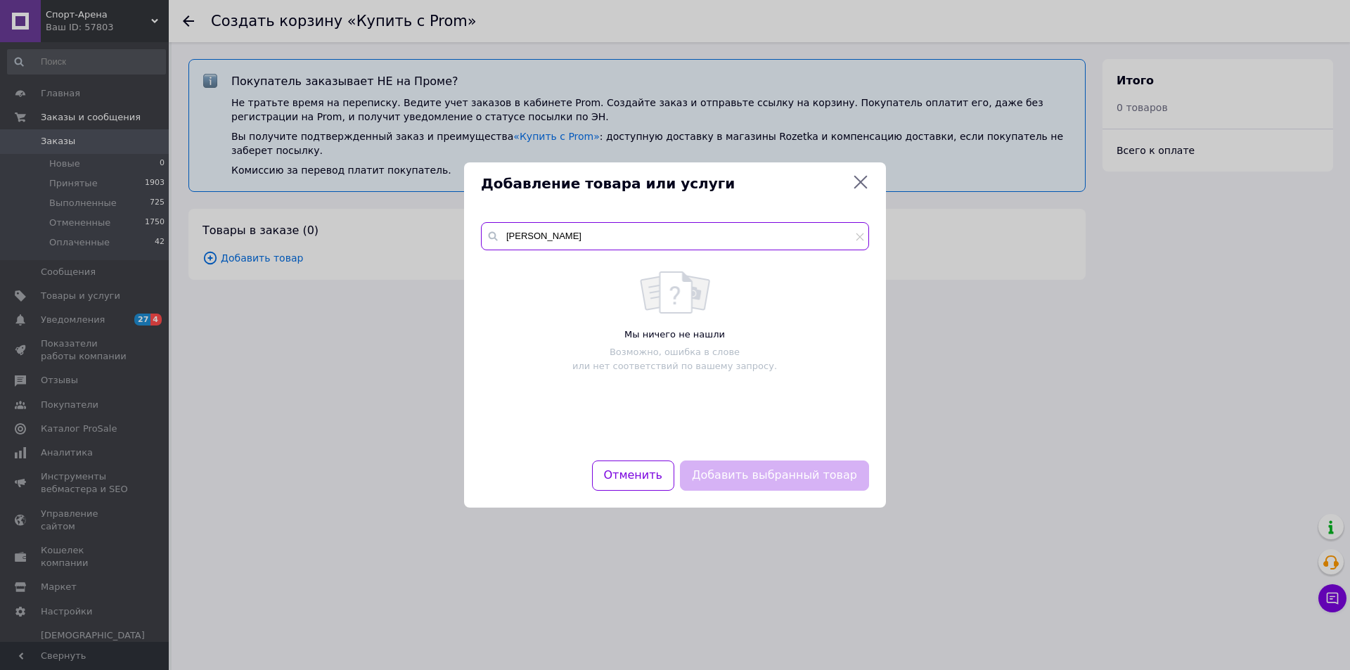
drag, startPoint x: 515, startPoint y: 231, endPoint x: 385, endPoint y: 228, distance: 130.1
click at [385, 228] on div "Добавление товара или услуги Грицюк Соломія Мы ничего не нашли Возможно, ошибка…" at bounding box center [675, 335] width 1350 height 670
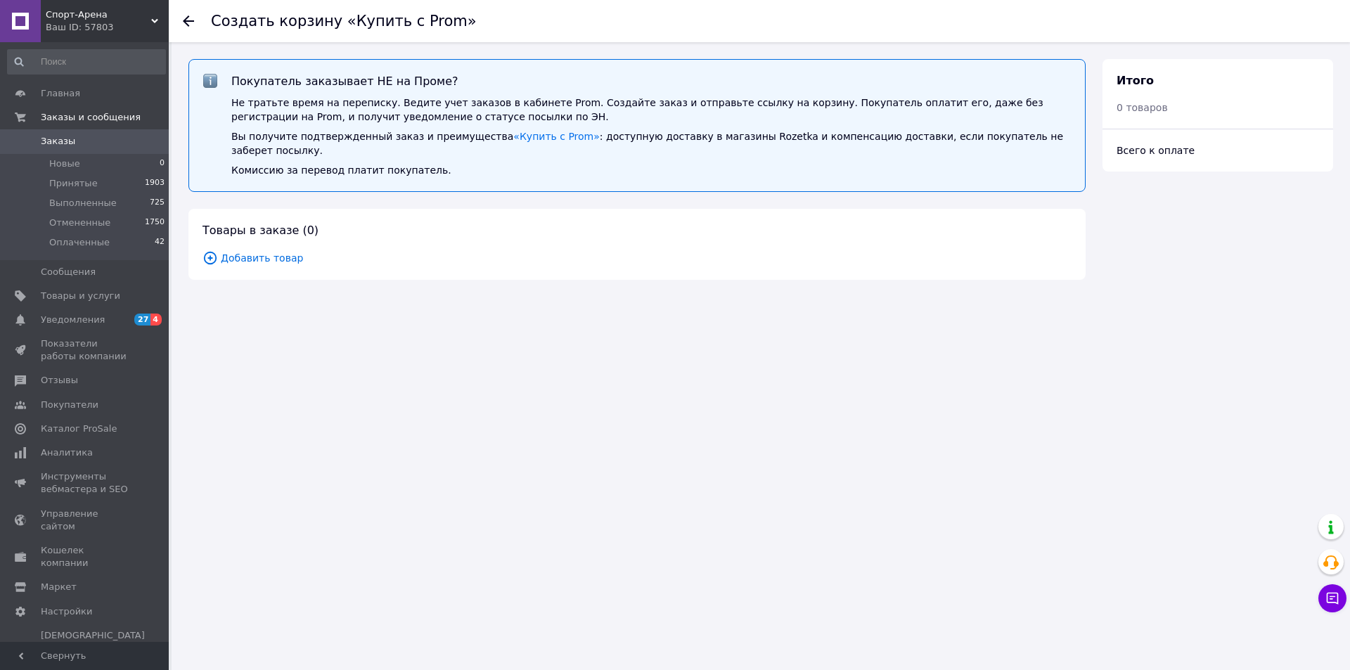
click at [263, 250] on span "Добавить товар" at bounding box center [636, 257] width 869 height 15
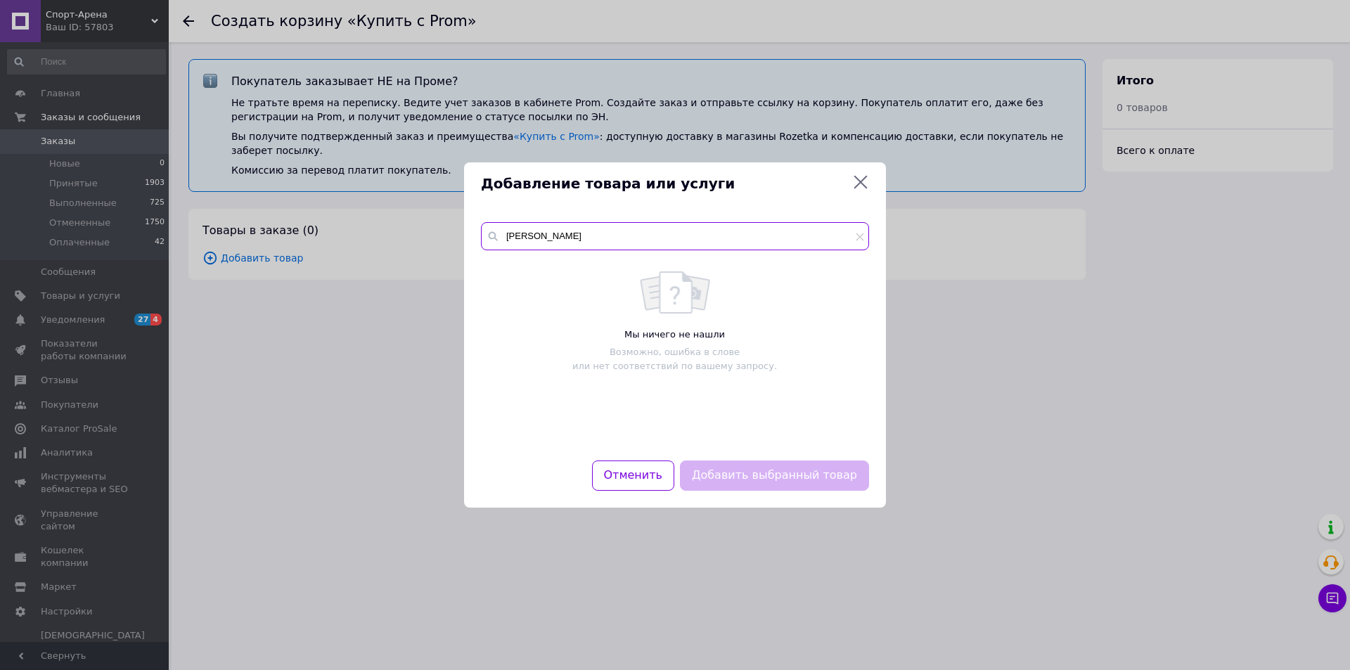
click at [593, 238] on input "Грицюк Соломія" at bounding box center [675, 236] width 388 height 28
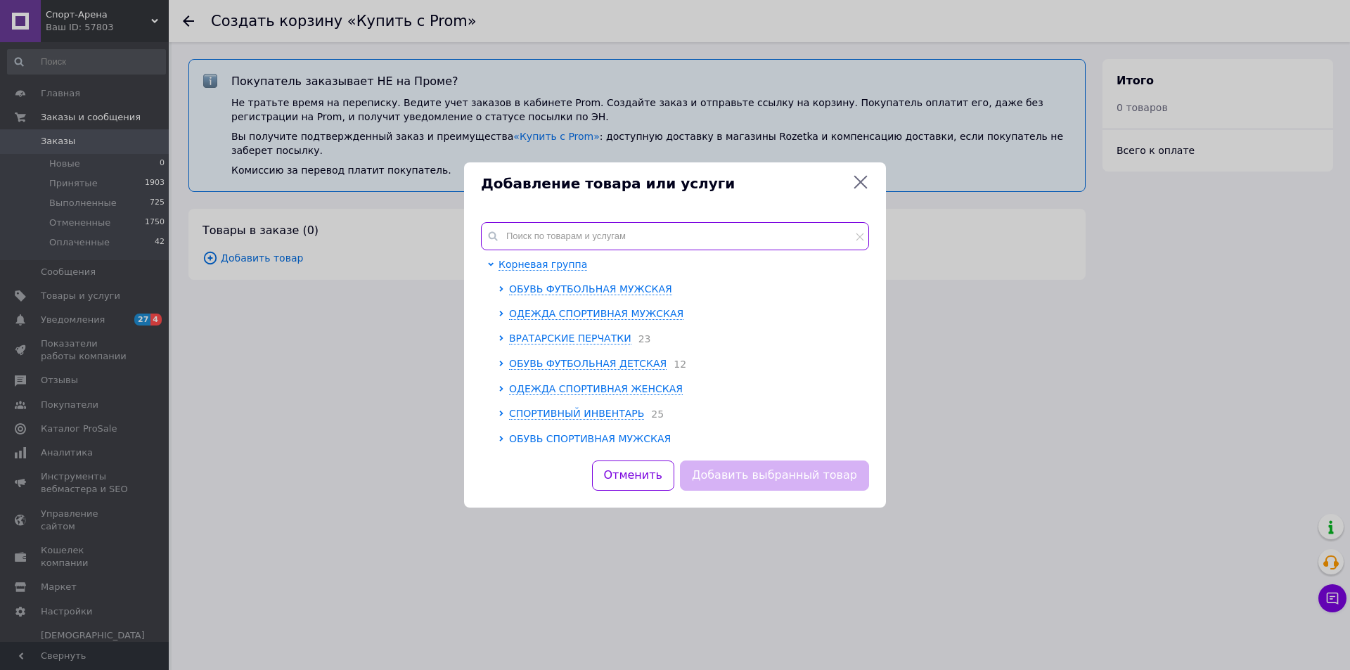
click at [593, 238] on input "text" at bounding box center [675, 236] width 388 height 28
paste input "FQ8282-010"
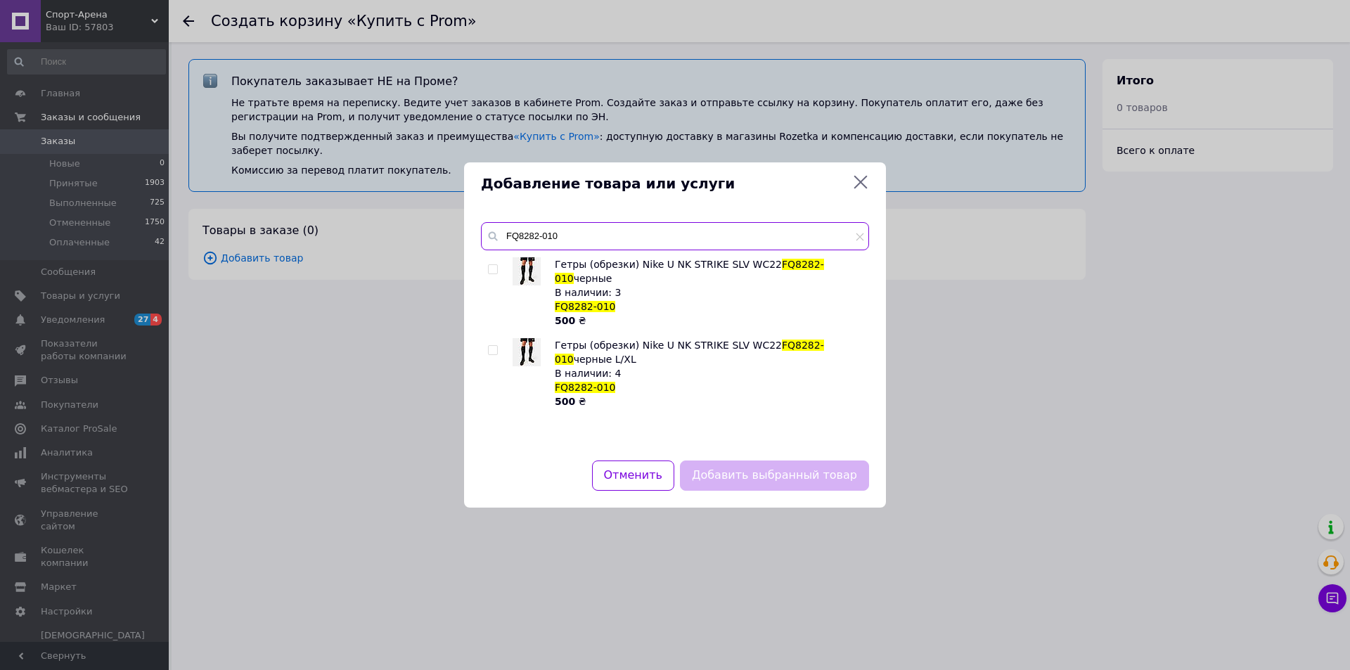
type input "FQ8282-010"
click at [494, 269] on input "checkbox" at bounding box center [492, 269] width 9 height 9
checkbox input "true"
click at [753, 477] on button "Добавить выбранный товар" at bounding box center [774, 475] width 189 height 30
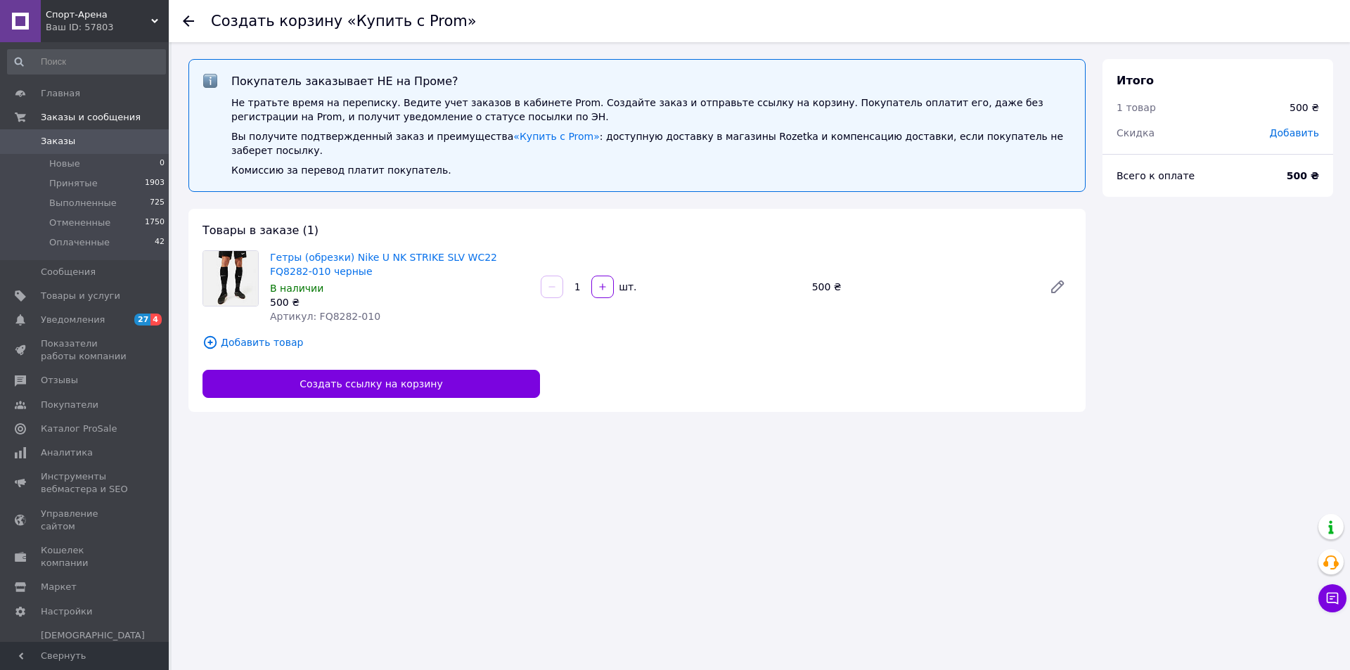
click at [251, 335] on span "Добавить товар" at bounding box center [636, 342] width 869 height 15
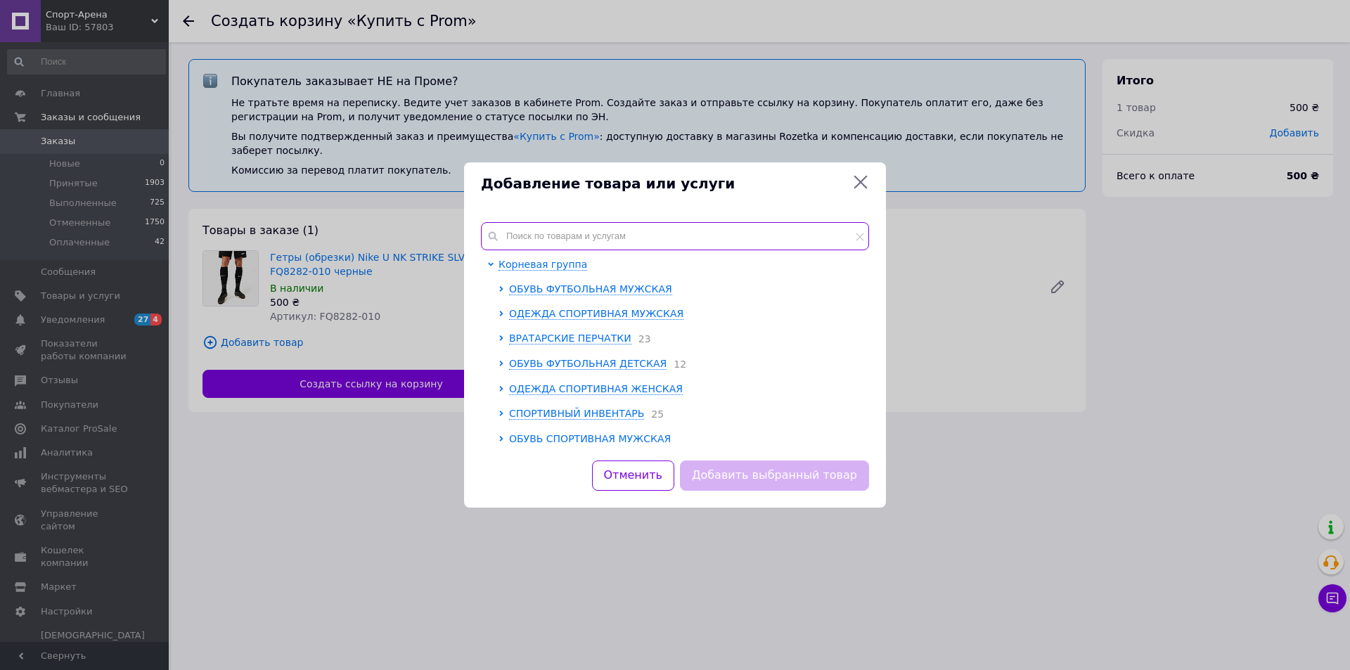
click at [552, 240] on input "text" at bounding box center [675, 236] width 388 height 28
paste input "DH6621-100"
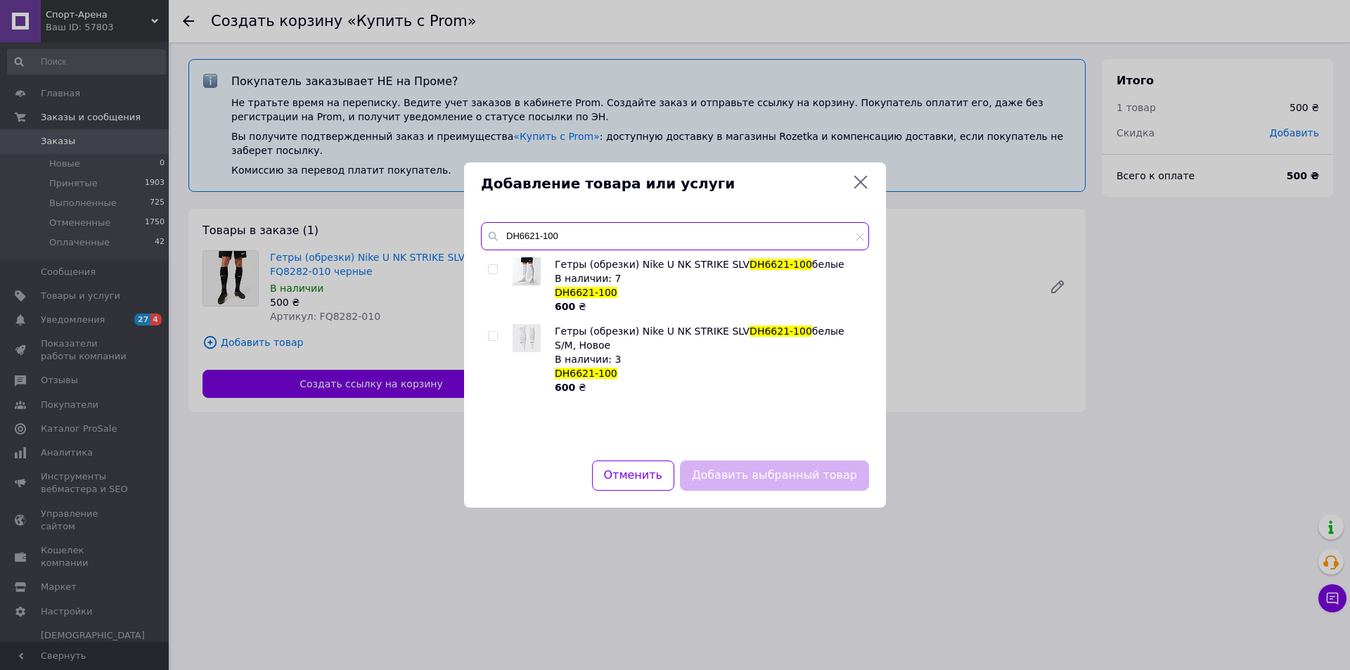
type input "DH6621-100"
click at [493, 336] on input "checkbox" at bounding box center [492, 336] width 9 height 9
checkbox input "true"
click at [748, 472] on button "Добавить выбранный товар" at bounding box center [774, 475] width 189 height 30
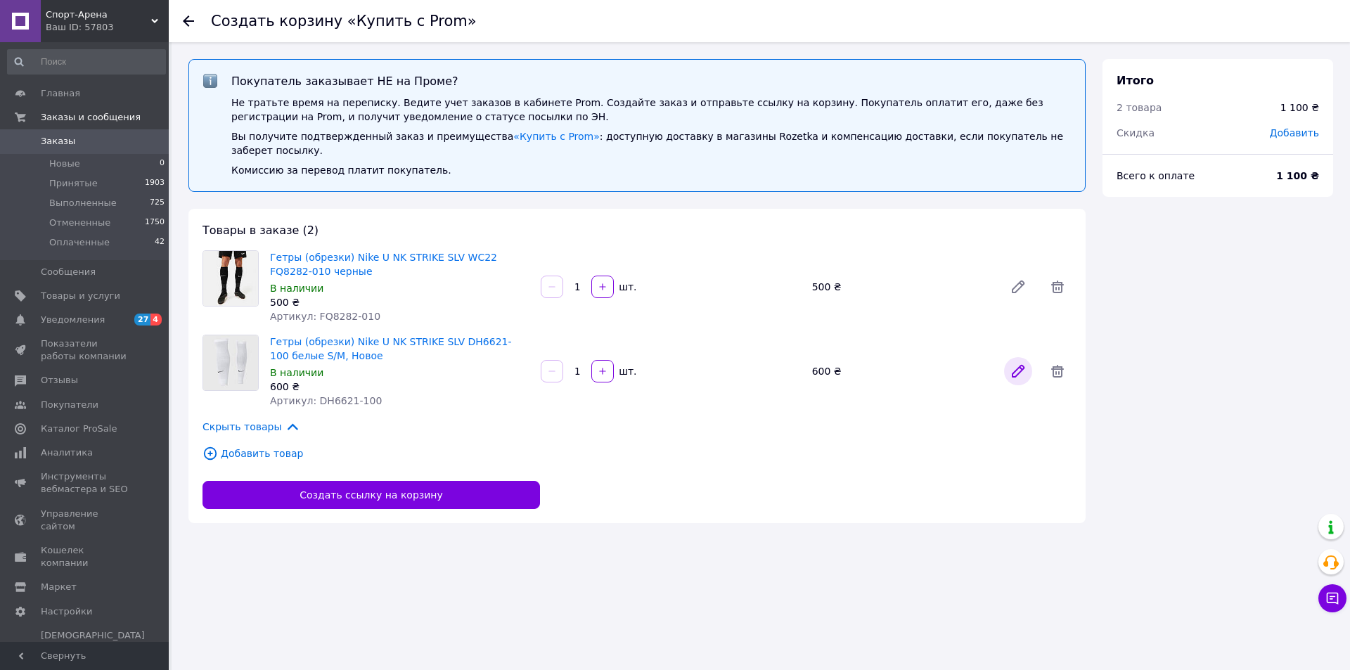
click at [1021, 366] on icon at bounding box center [1017, 371] width 11 height 11
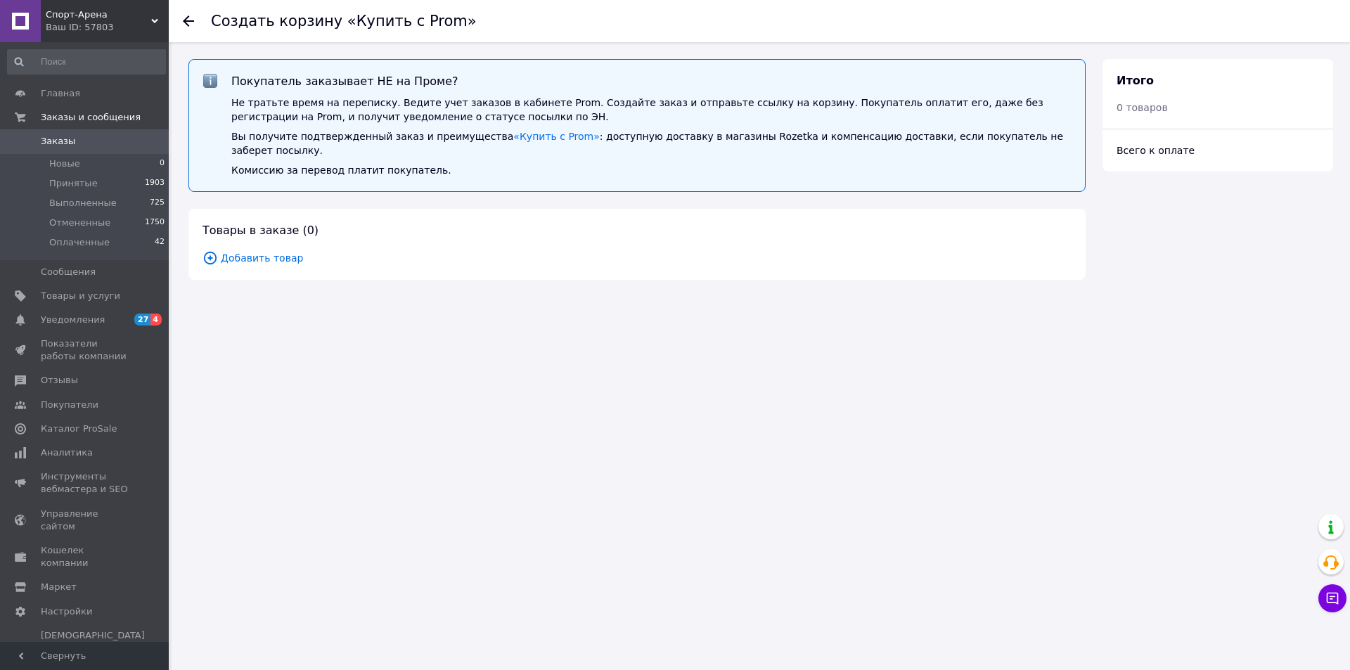
click at [267, 250] on span "Добавить товар" at bounding box center [636, 257] width 869 height 15
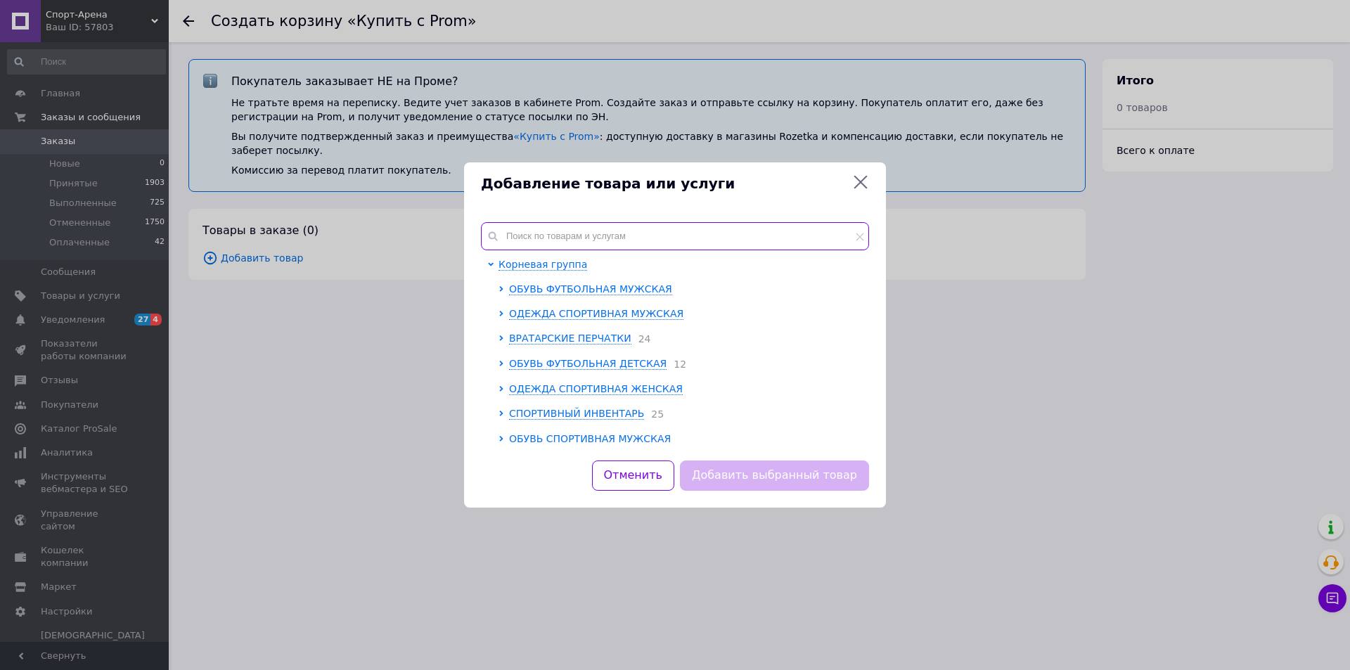
click at [574, 225] on input "text" at bounding box center [675, 236] width 388 height 28
paste input "DH6621-410"
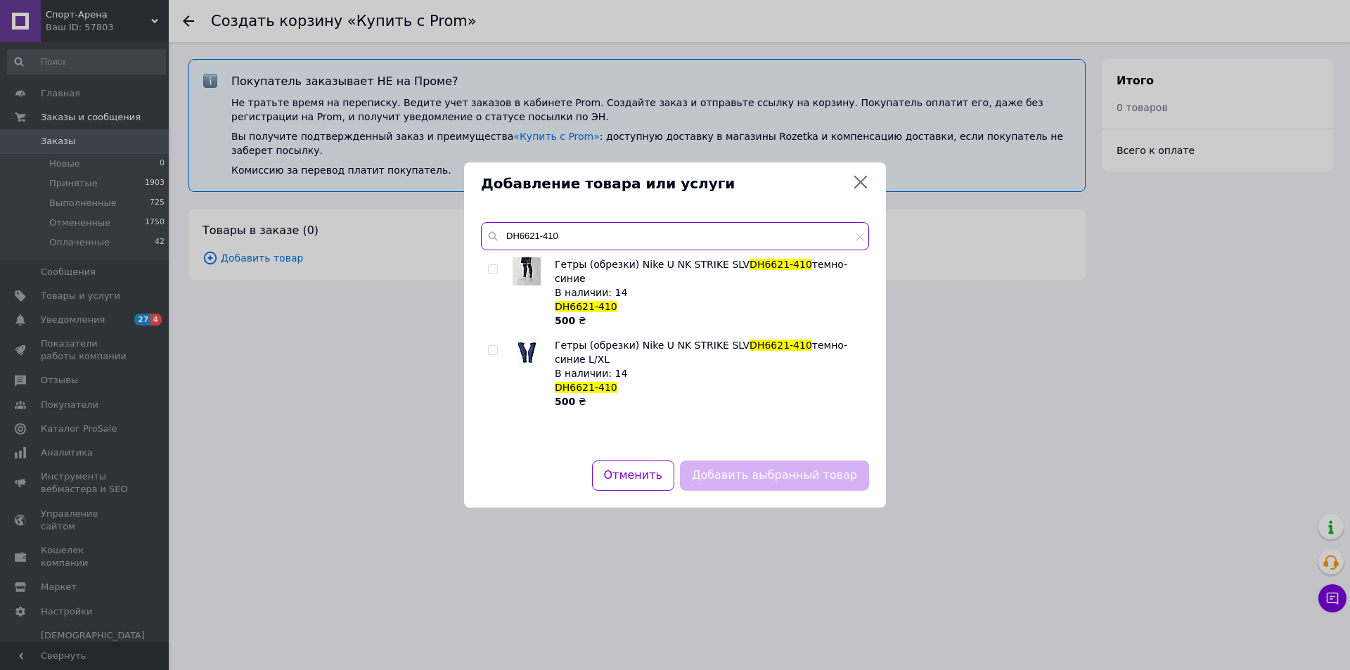
type input "DH6621-410"
click at [496, 267] on input "checkbox" at bounding box center [492, 269] width 9 height 9
checkbox input "true"
click at [730, 474] on button "Добавить выбранный товар" at bounding box center [774, 475] width 189 height 30
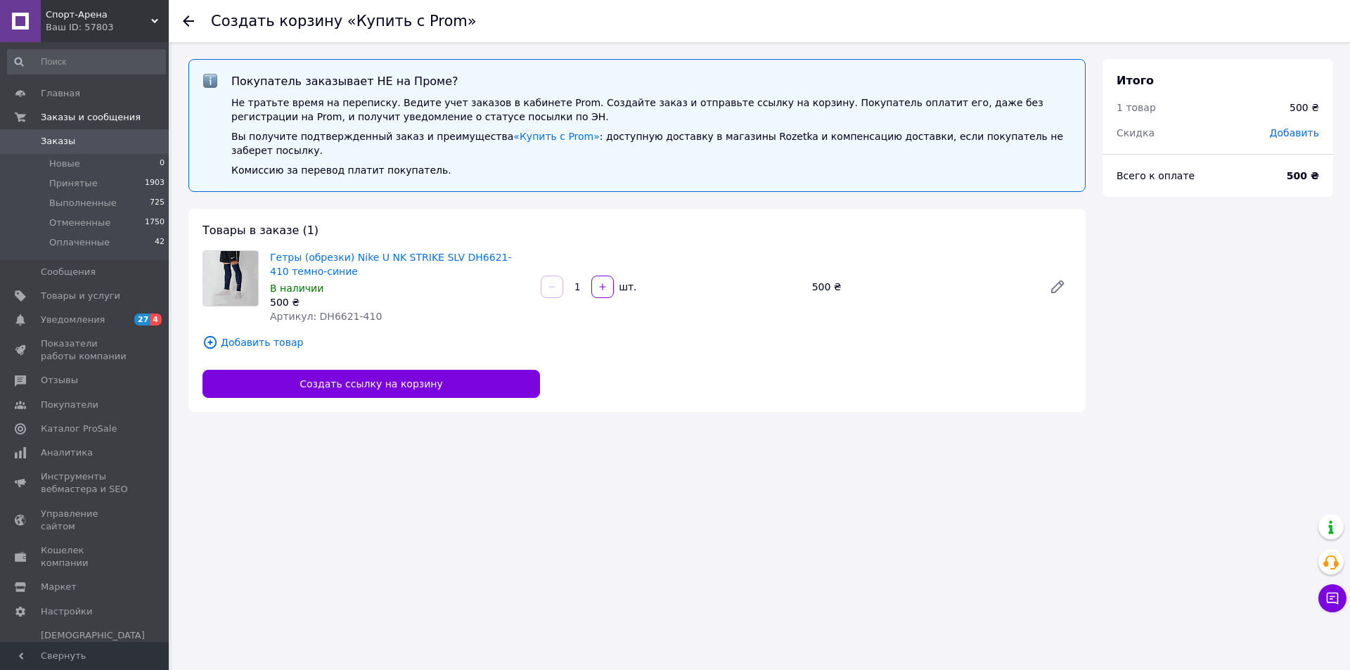
click at [247, 335] on span "Добавить товар" at bounding box center [636, 342] width 869 height 15
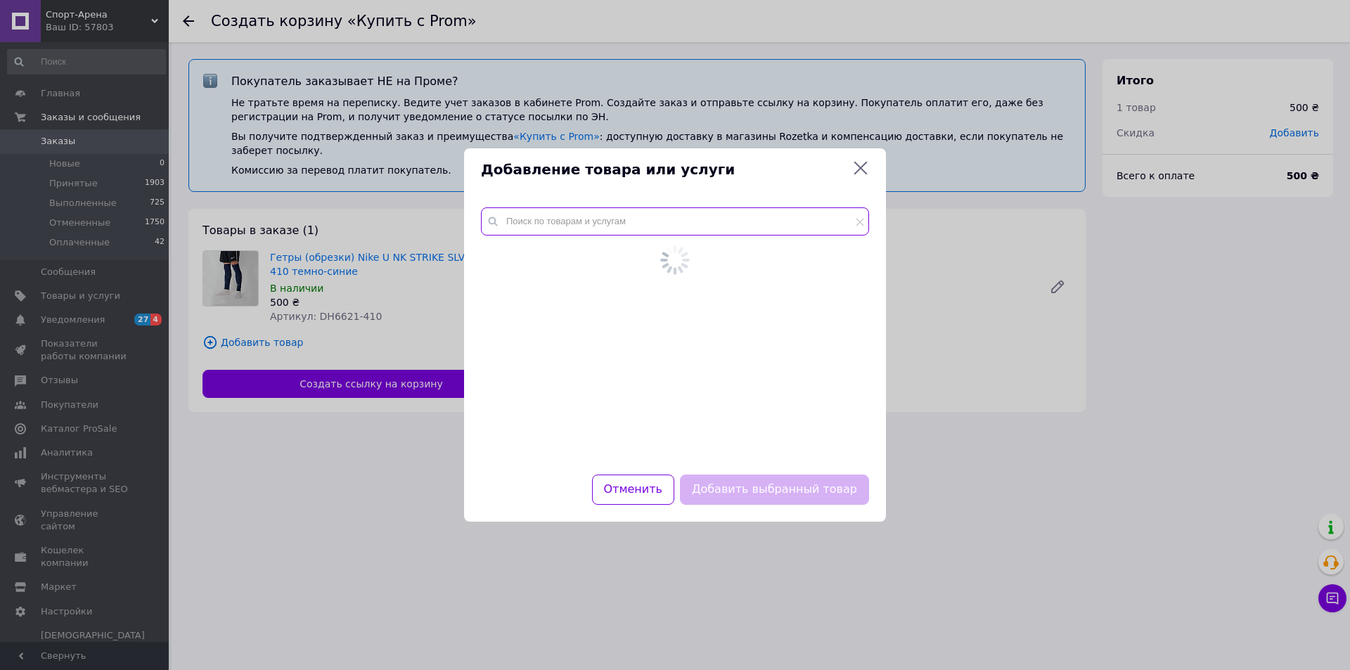
click at [551, 221] on input "text" at bounding box center [675, 221] width 388 height 28
paste input "DH6621-100"
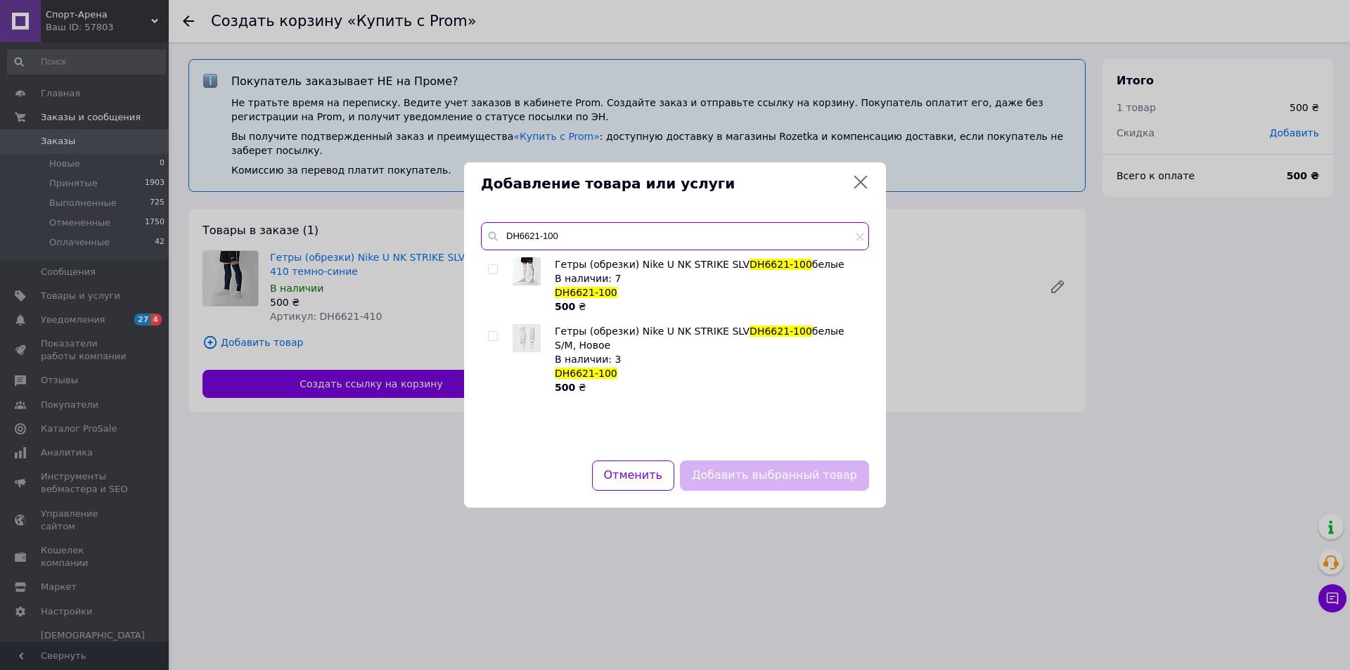
type input "DH6621-100"
click at [496, 337] on input "checkbox" at bounding box center [492, 336] width 9 height 9
checkbox input "true"
click at [758, 477] on button "Добавить выбранный товар" at bounding box center [774, 475] width 189 height 30
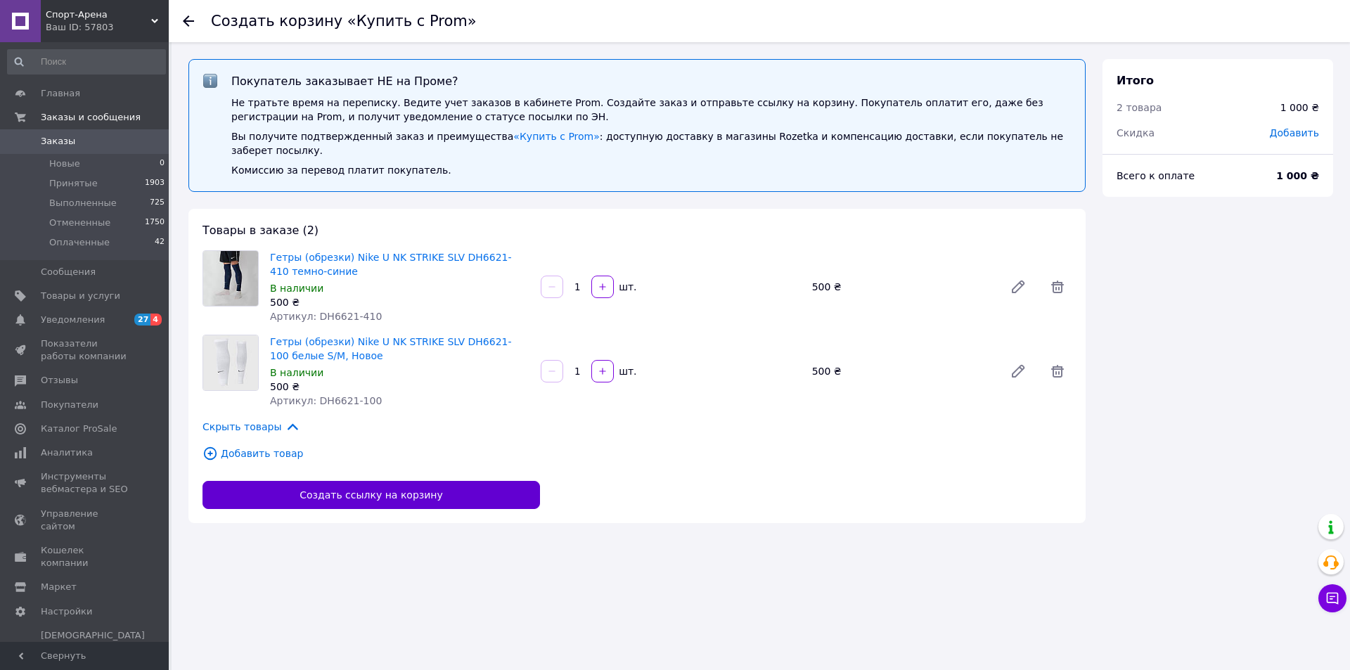
click at [389, 481] on button "Создать ссылку на корзину" at bounding box center [370, 495] width 337 height 28
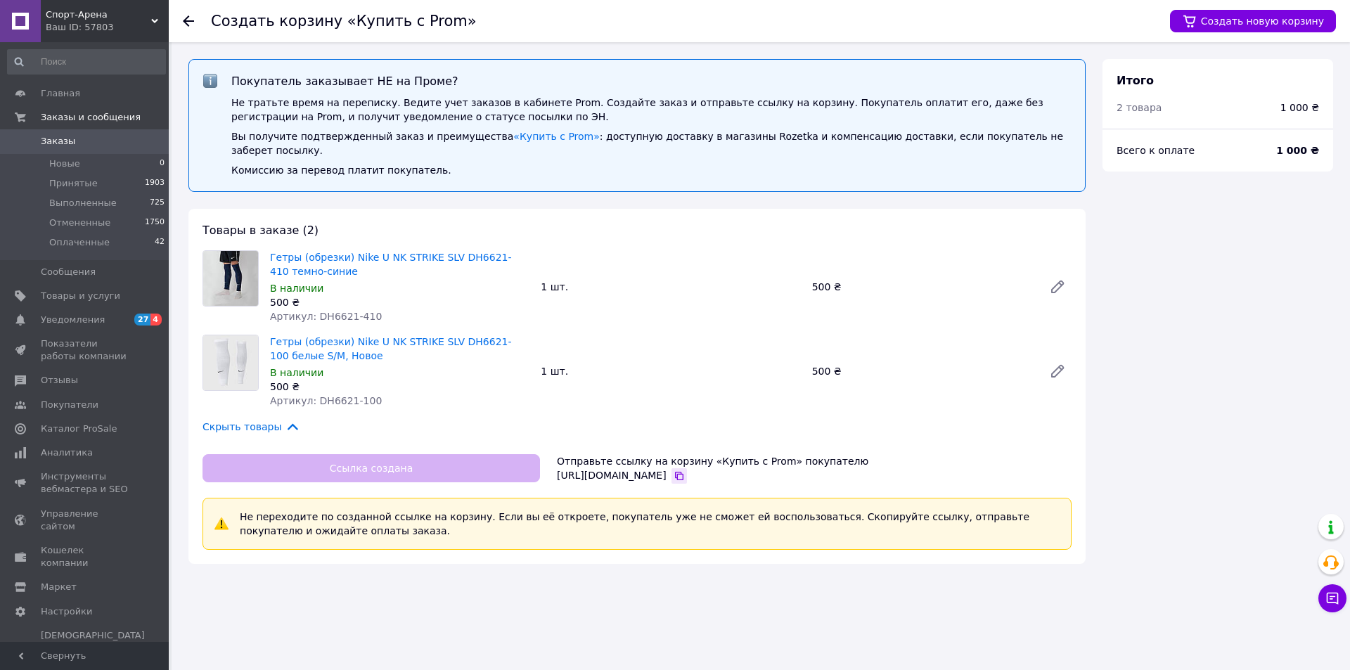
click at [685, 470] on icon "button" at bounding box center [678, 475] width 11 height 11
